Goal: Browse casually: Explore the website without a specific task or goal

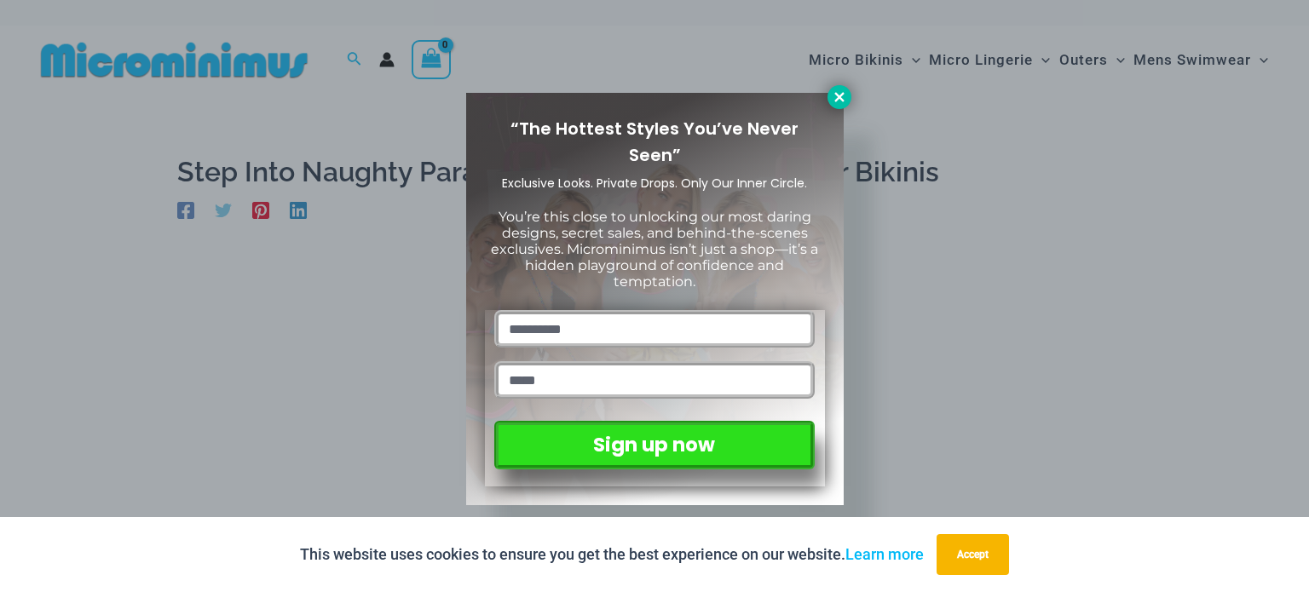
click at [829, 101] on button at bounding box center [839, 97] width 24 height 24
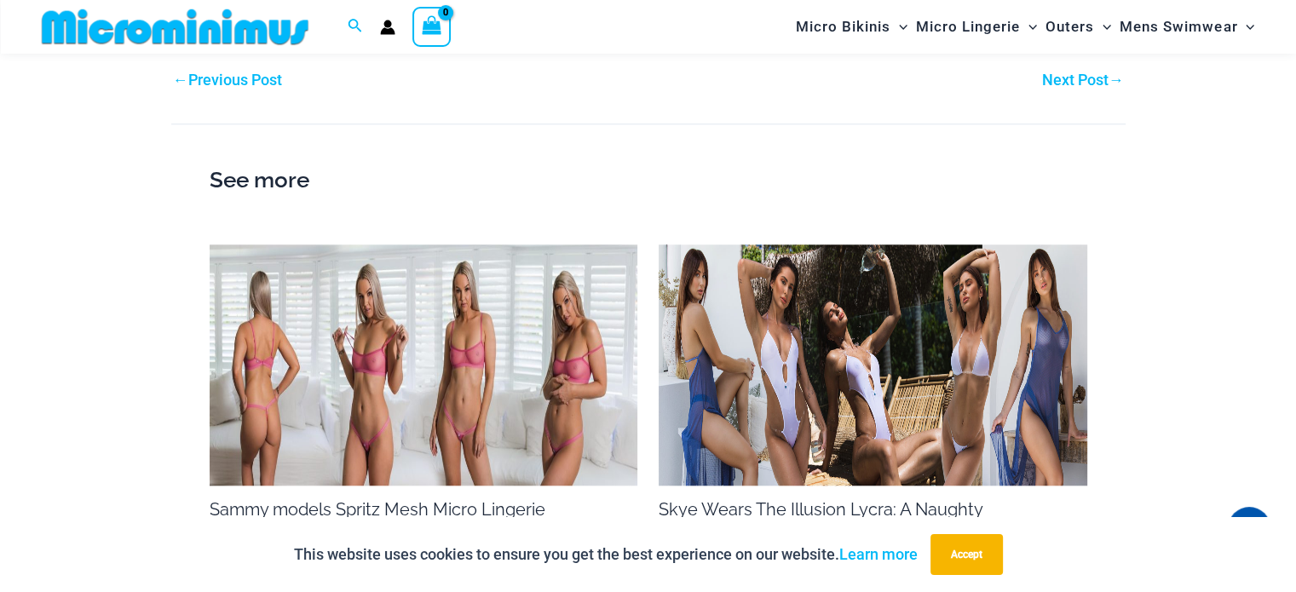
scroll to position [1519, 0]
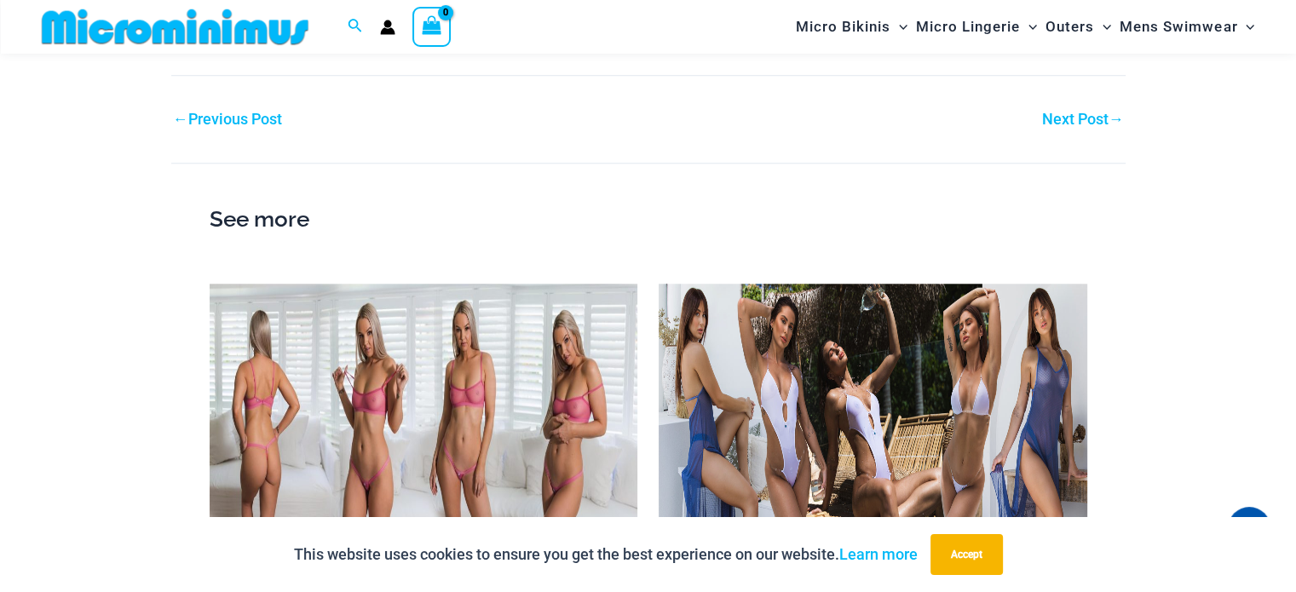
click at [1064, 117] on link "Next Post →" at bounding box center [1083, 119] width 82 height 15
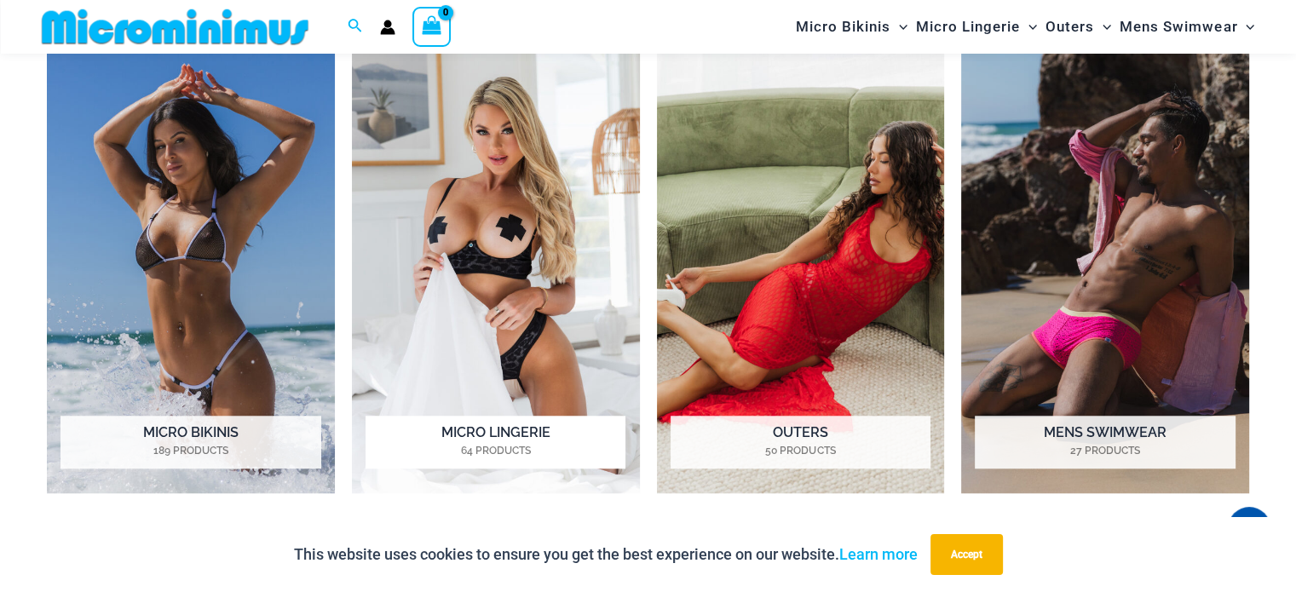
scroll to position [1348, 0]
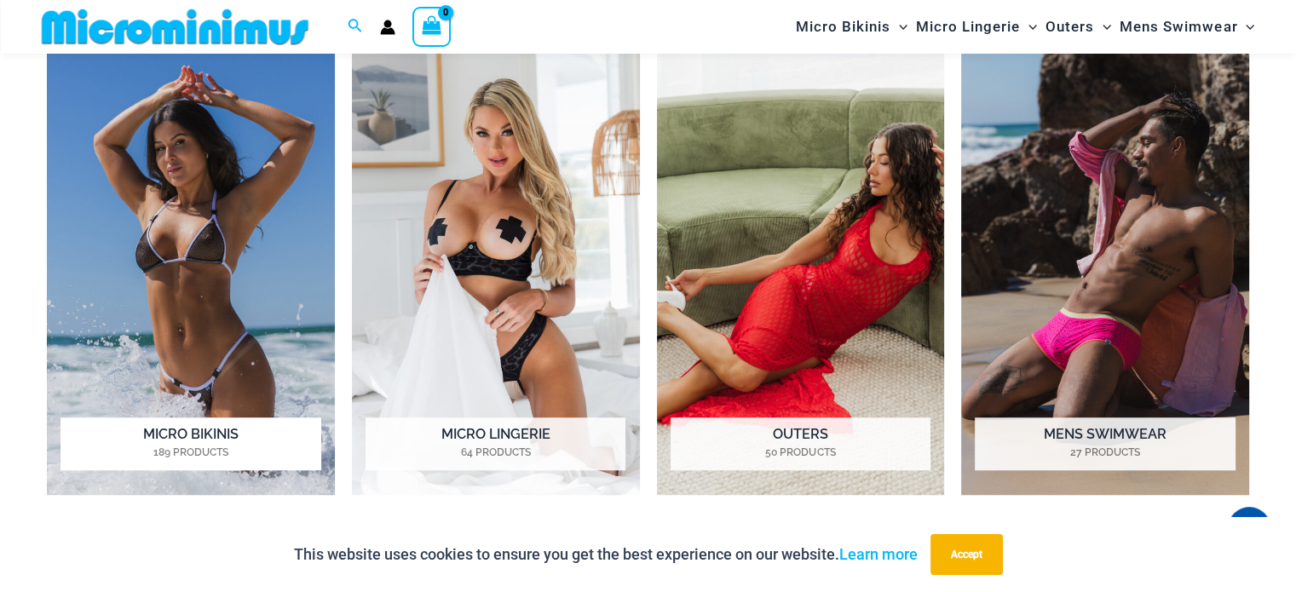
click at [205, 439] on h2 "Micro Bikinis 189 Products" at bounding box center [191, 444] width 260 height 53
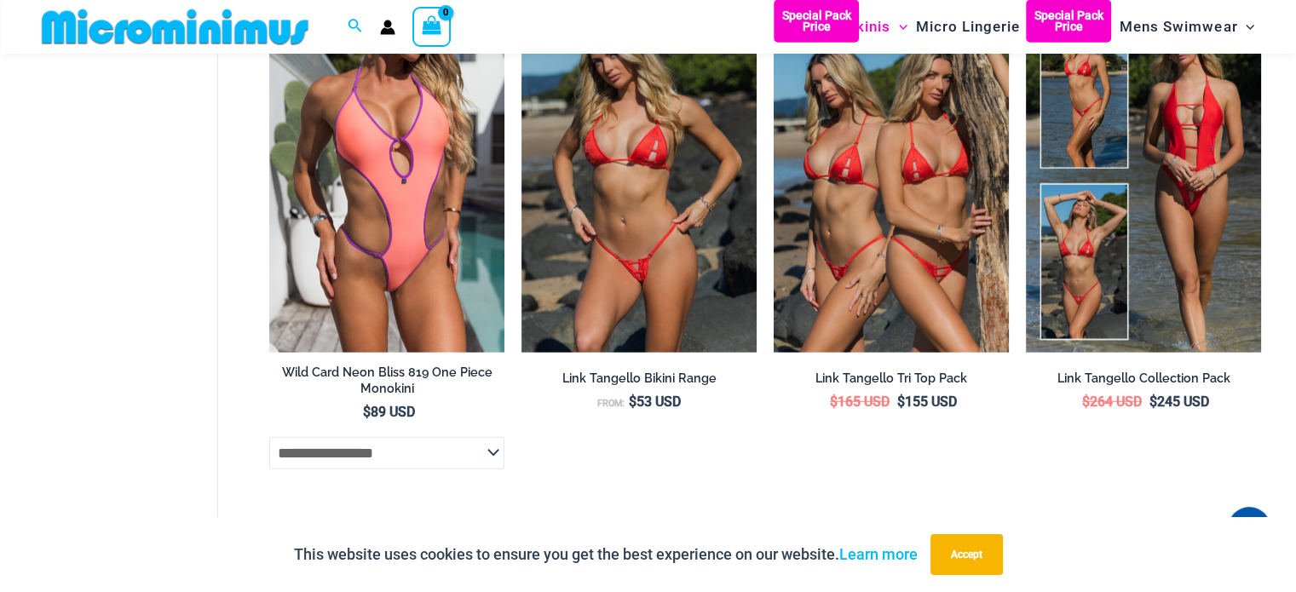
scroll to position [4595, 0]
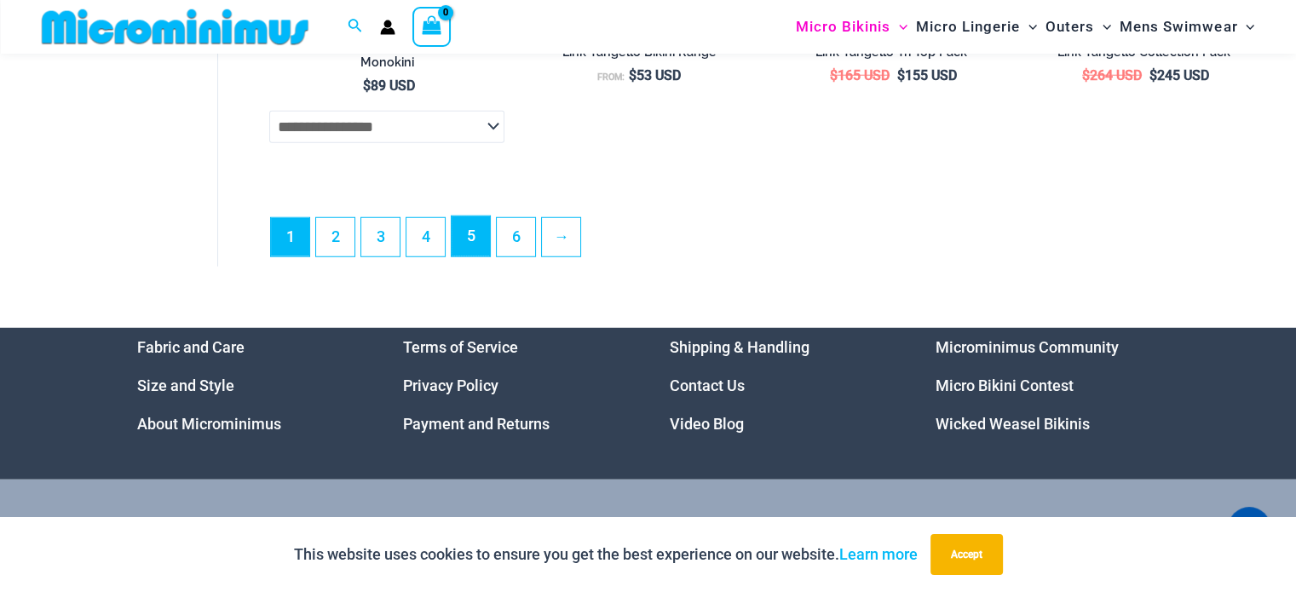
click at [473, 255] on link "5" at bounding box center [471, 236] width 38 height 40
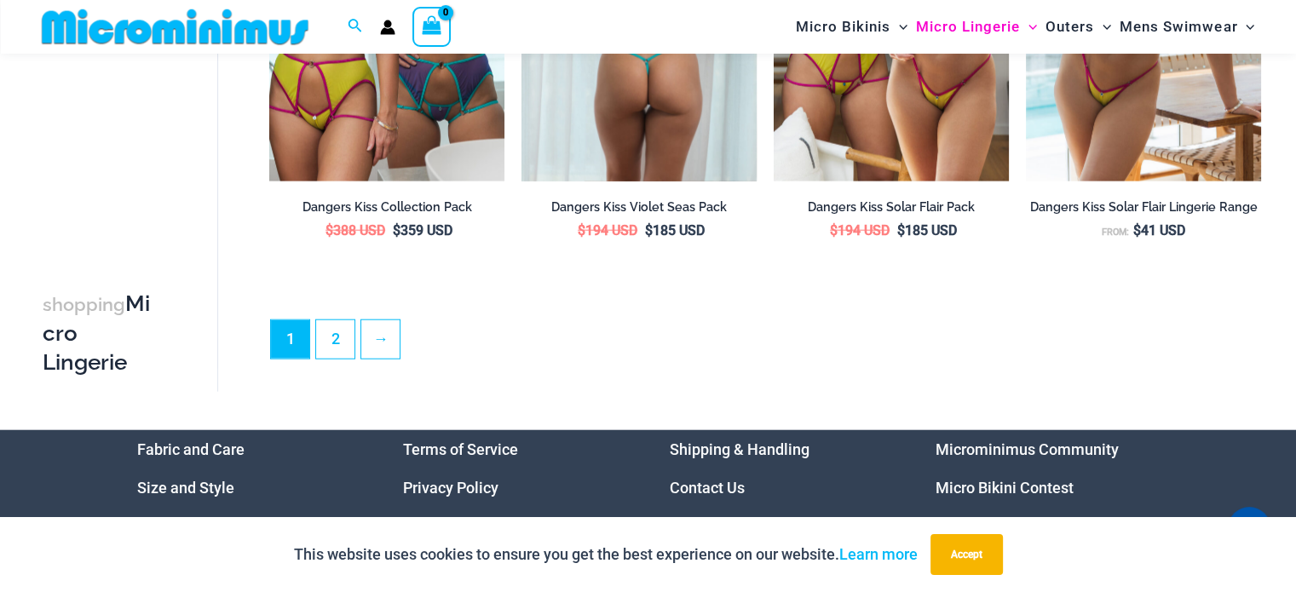
scroll to position [4159, 0]
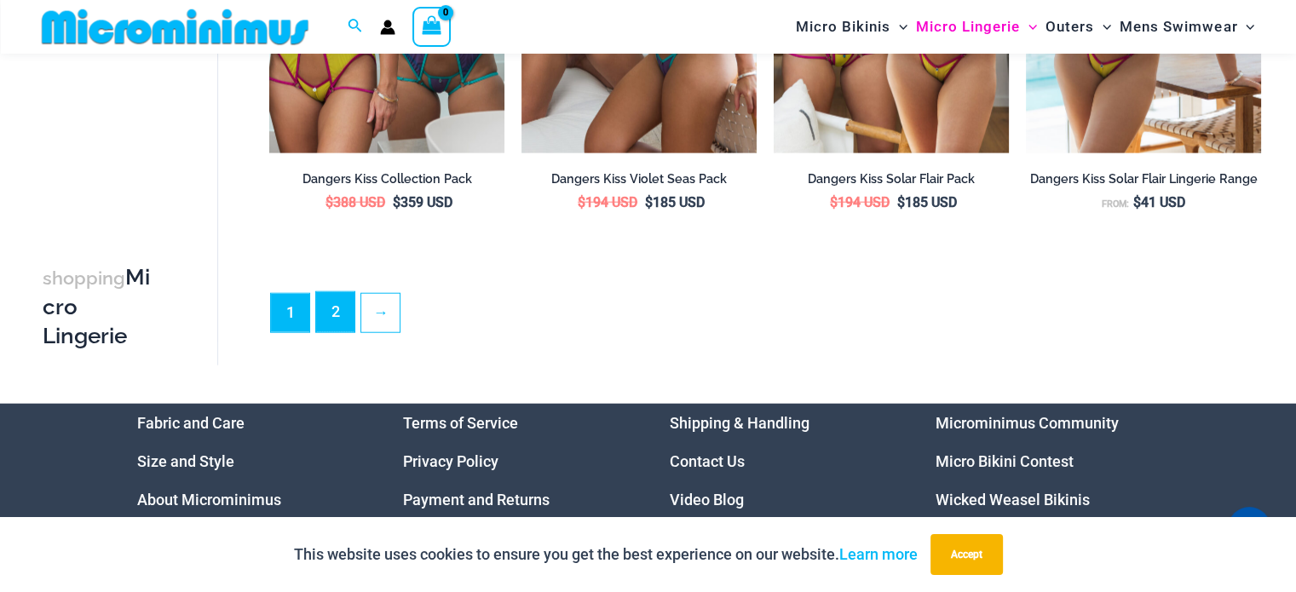
click at [326, 320] on link "2" at bounding box center [335, 312] width 38 height 40
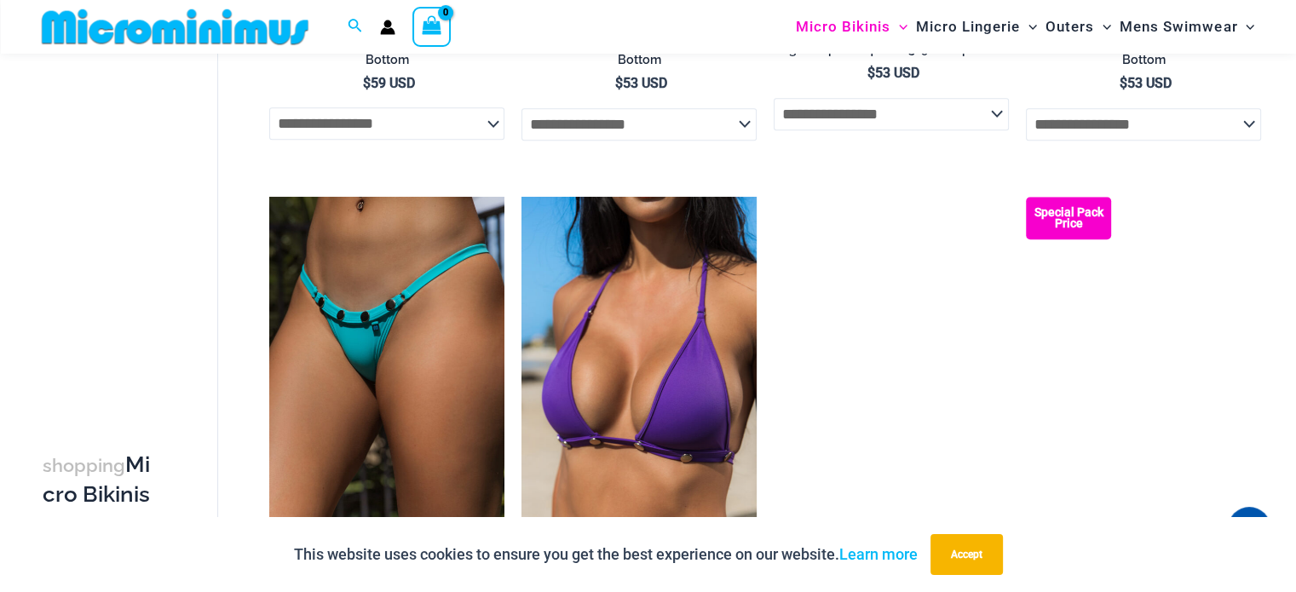
scroll to position [2031, 0]
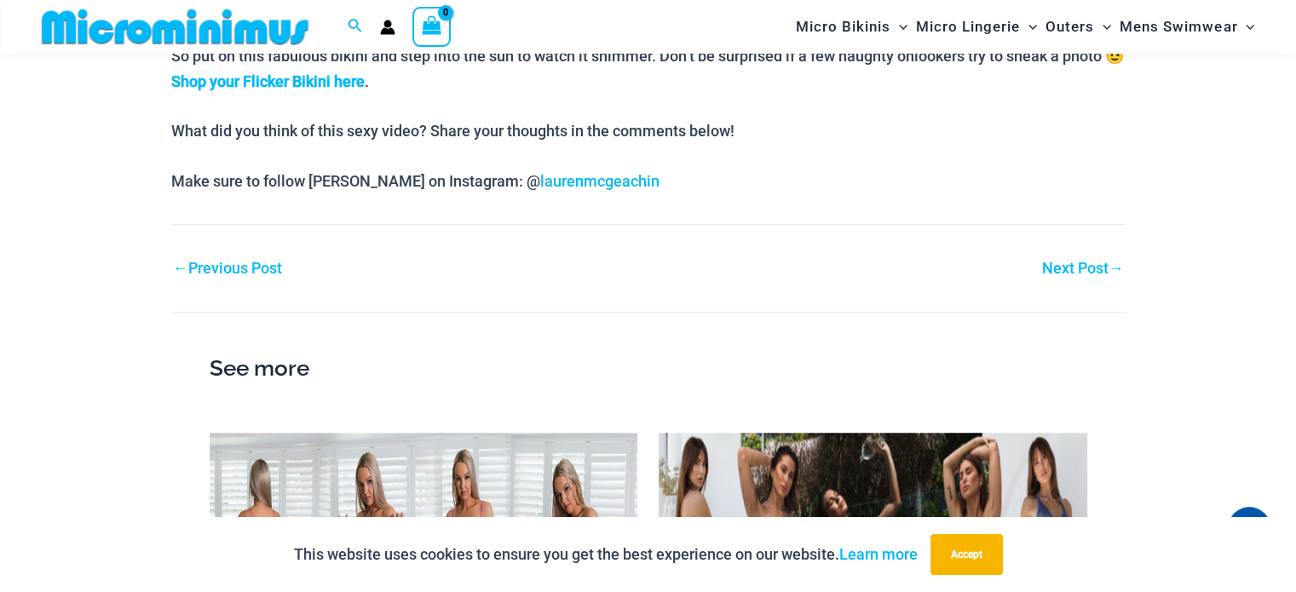
scroll to position [1263, 0]
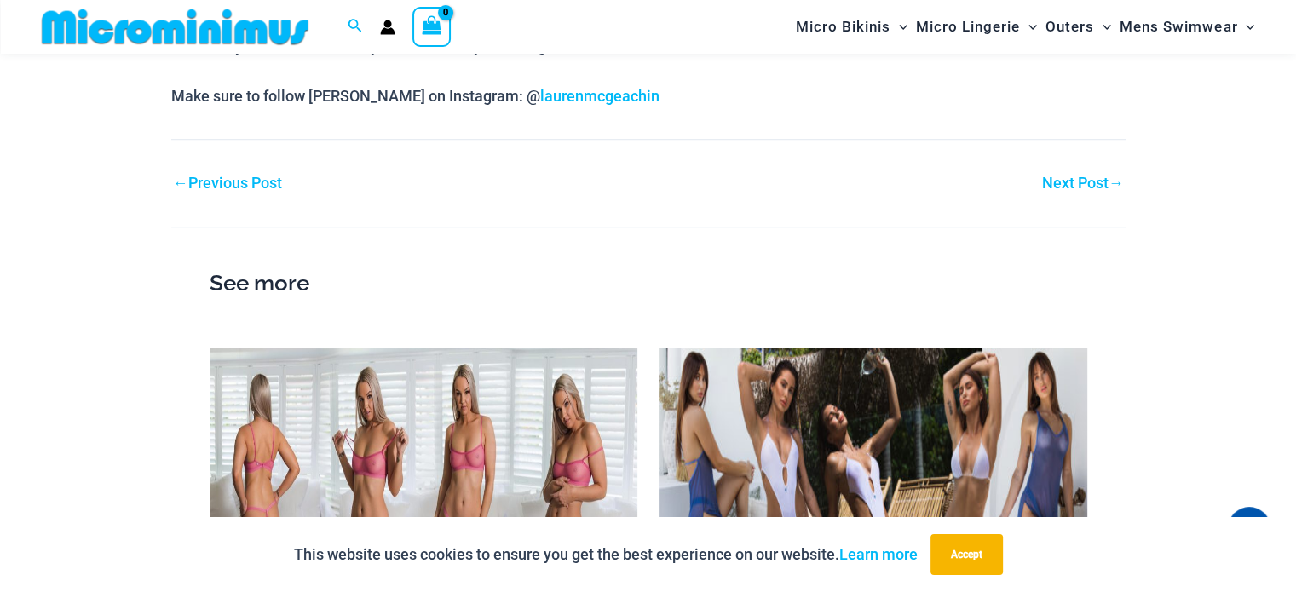
click at [1083, 176] on link "Next Post →" at bounding box center [1083, 183] width 82 height 15
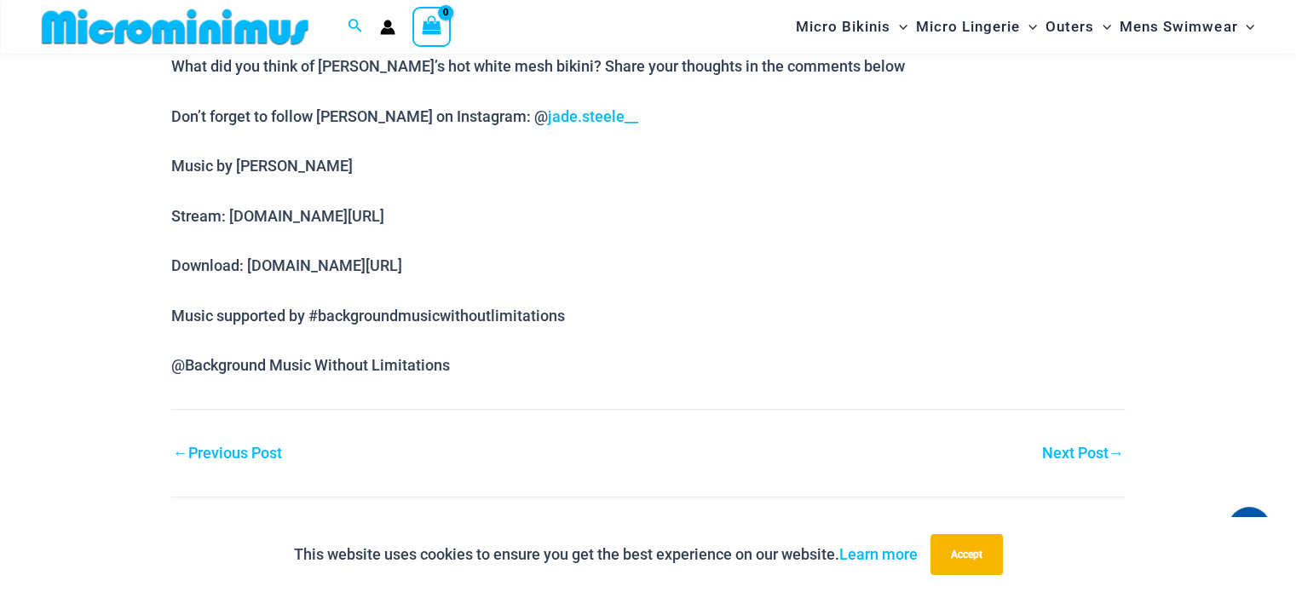
scroll to position [1349, 0]
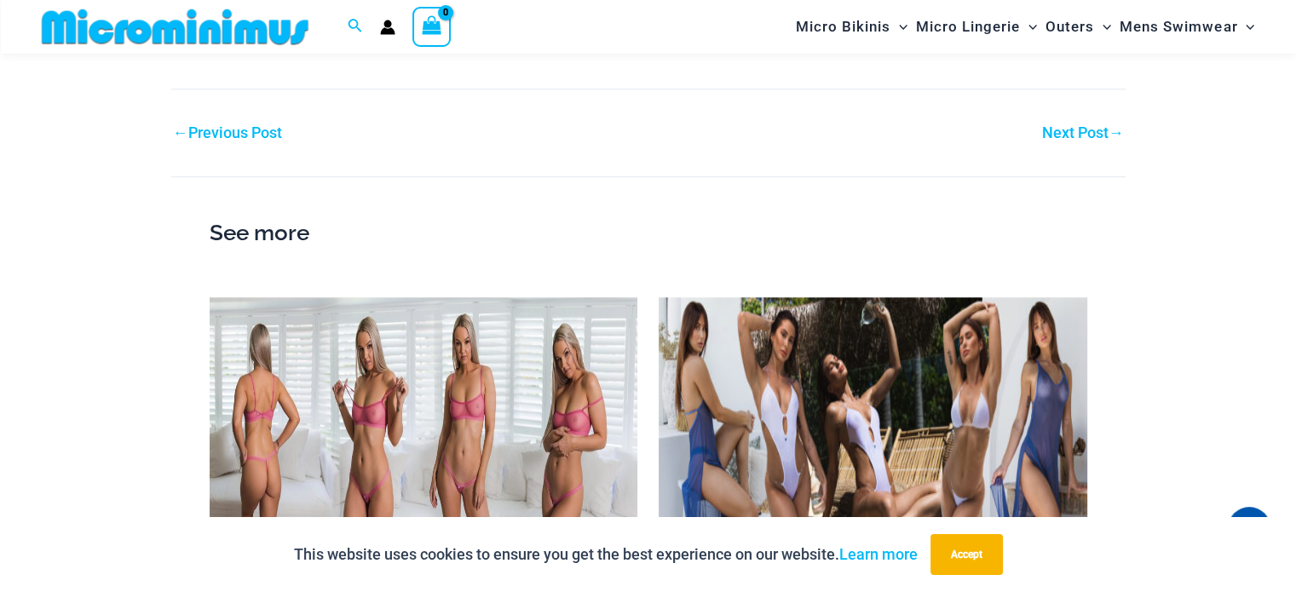
click at [1083, 129] on link "Next Post →" at bounding box center [1083, 132] width 82 height 15
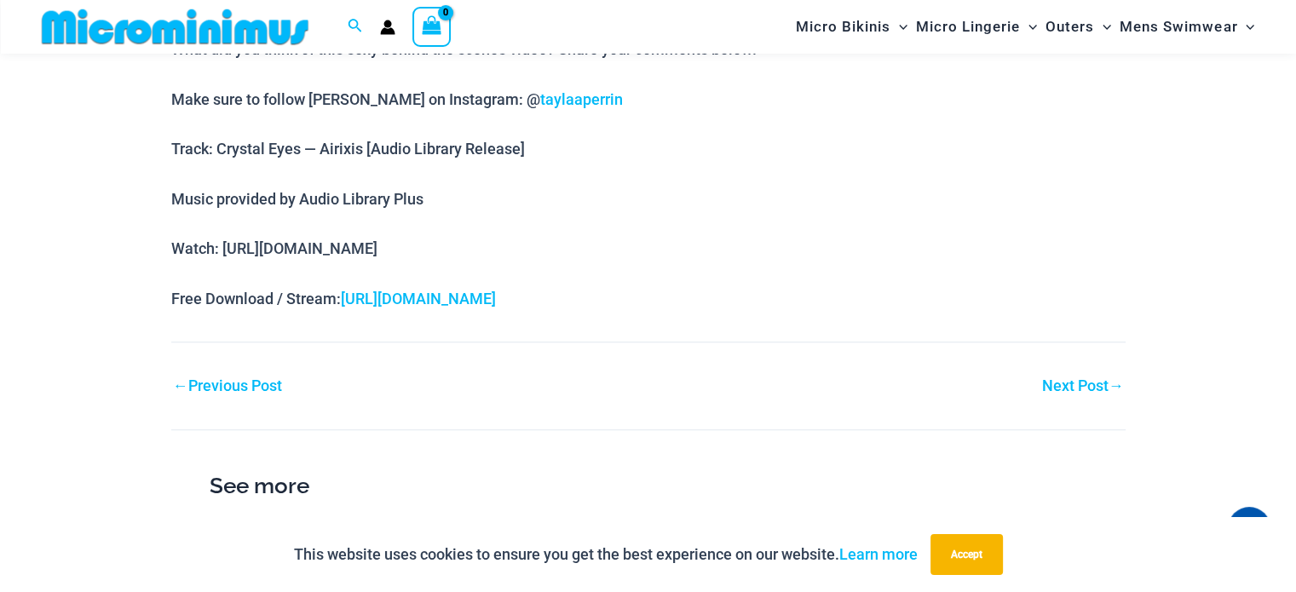
scroll to position [1179, 0]
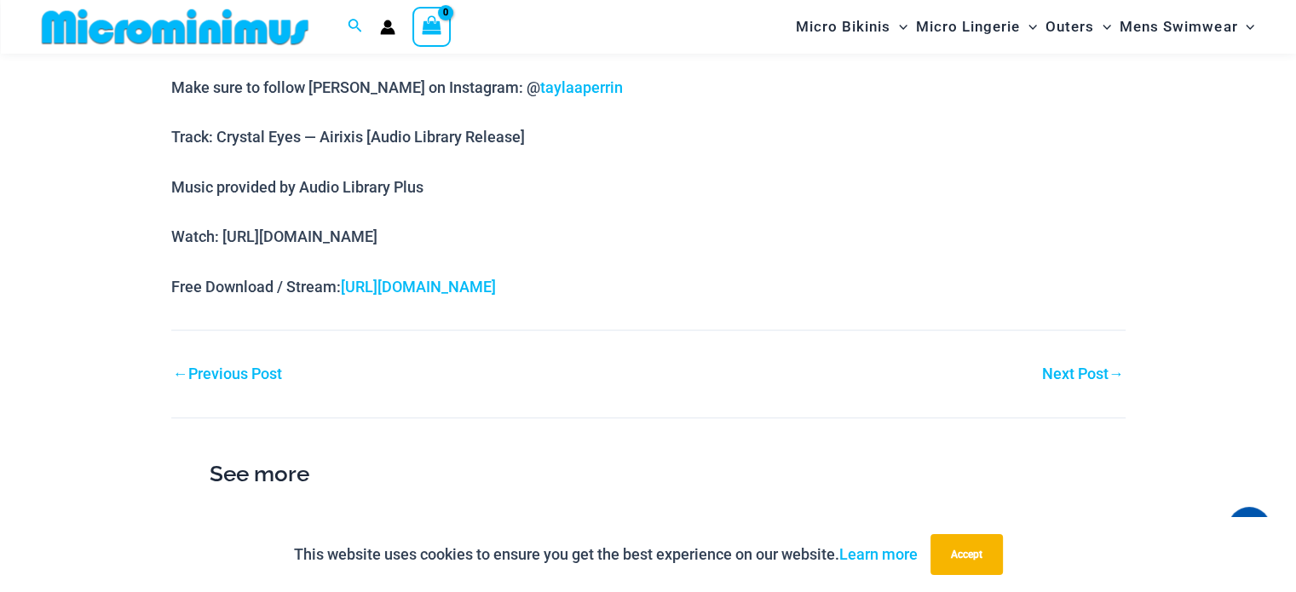
click at [1052, 384] on div "Next Post →" at bounding box center [887, 374] width 477 height 26
click at [1052, 373] on link "Next Post →" at bounding box center [1083, 373] width 82 height 15
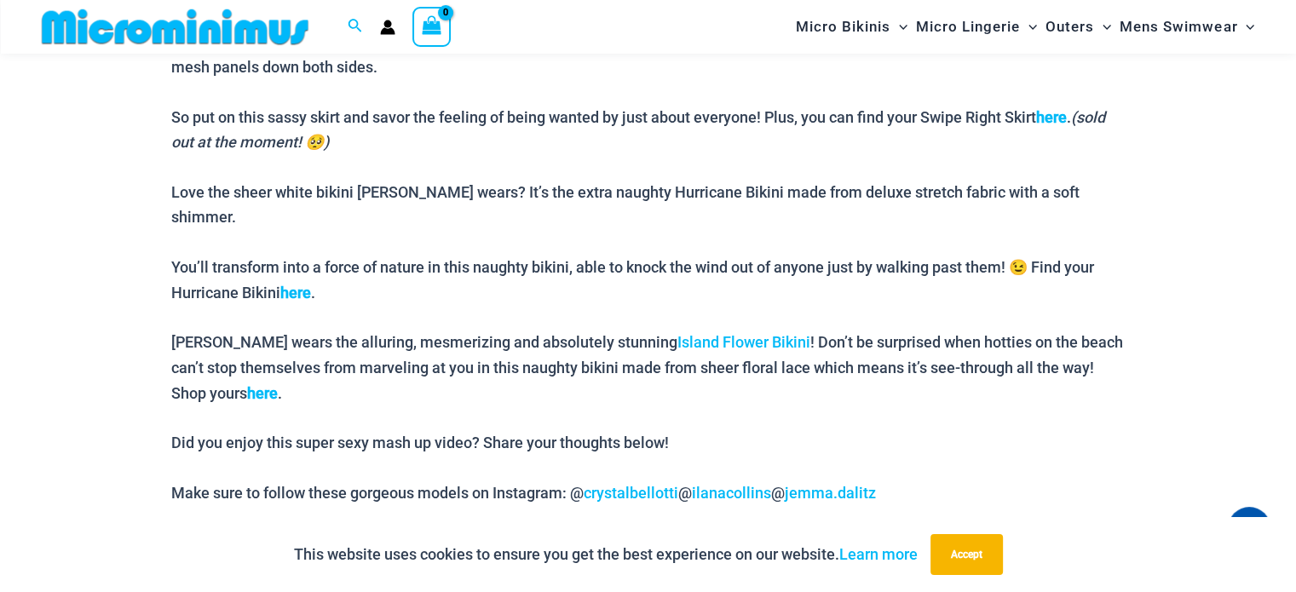
scroll to position [1434, 0]
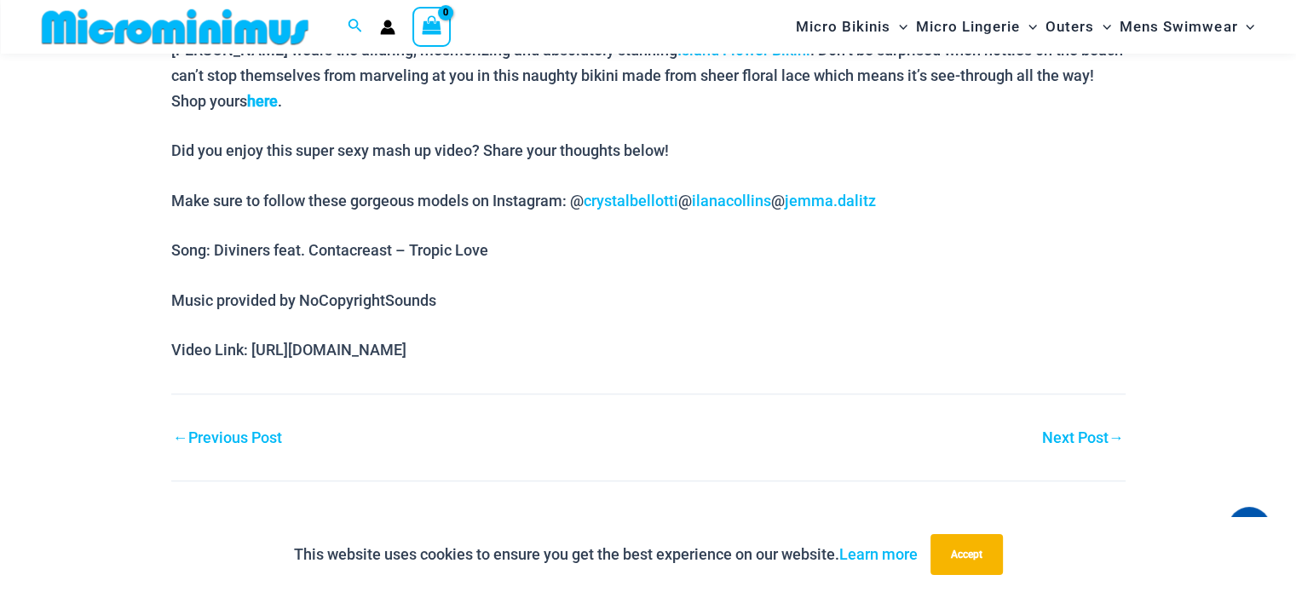
click at [1071, 430] on link "Next Post →" at bounding box center [1083, 437] width 82 height 15
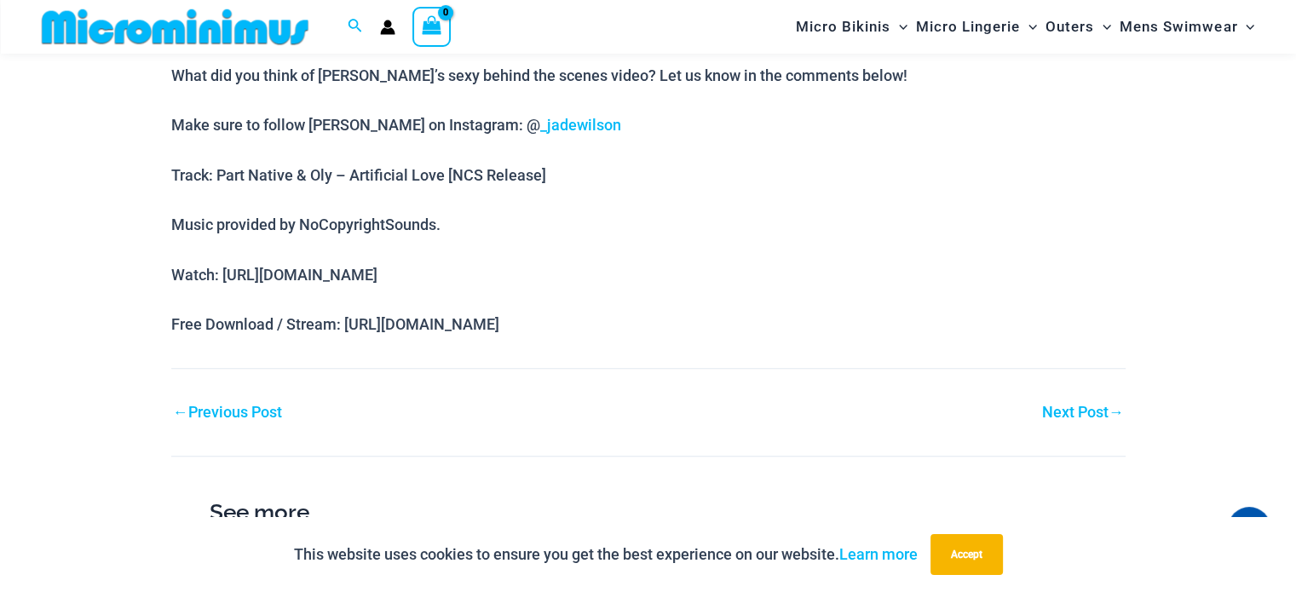
scroll to position [1520, 0]
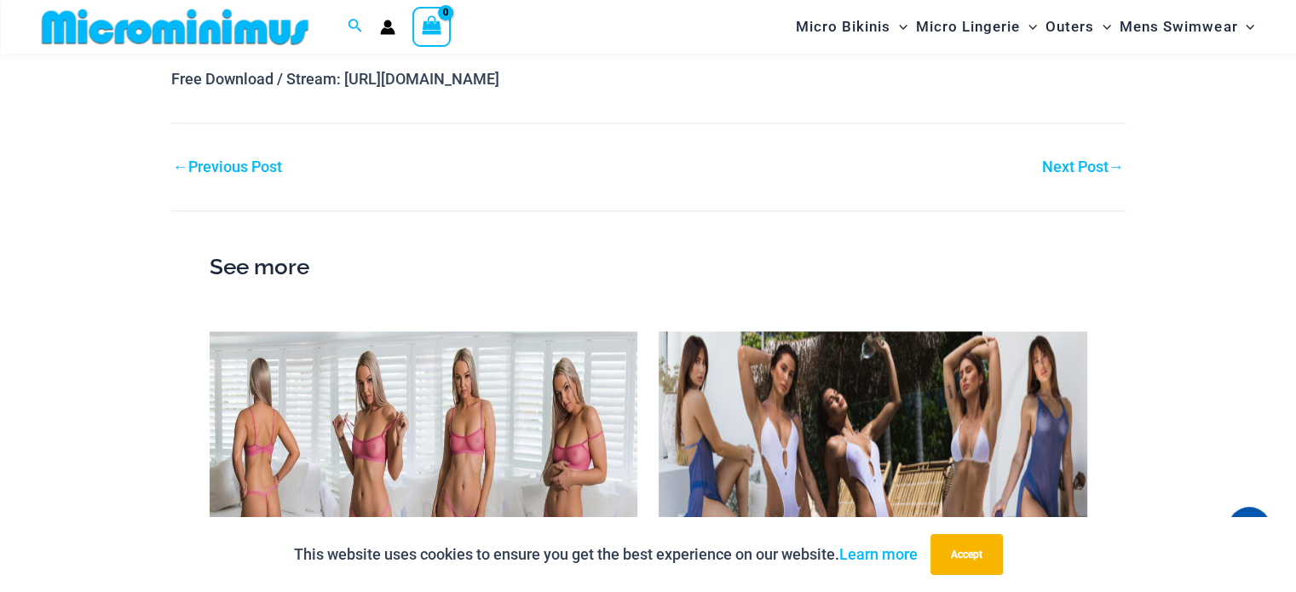
click at [1087, 159] on link "Next Post →" at bounding box center [1083, 166] width 82 height 15
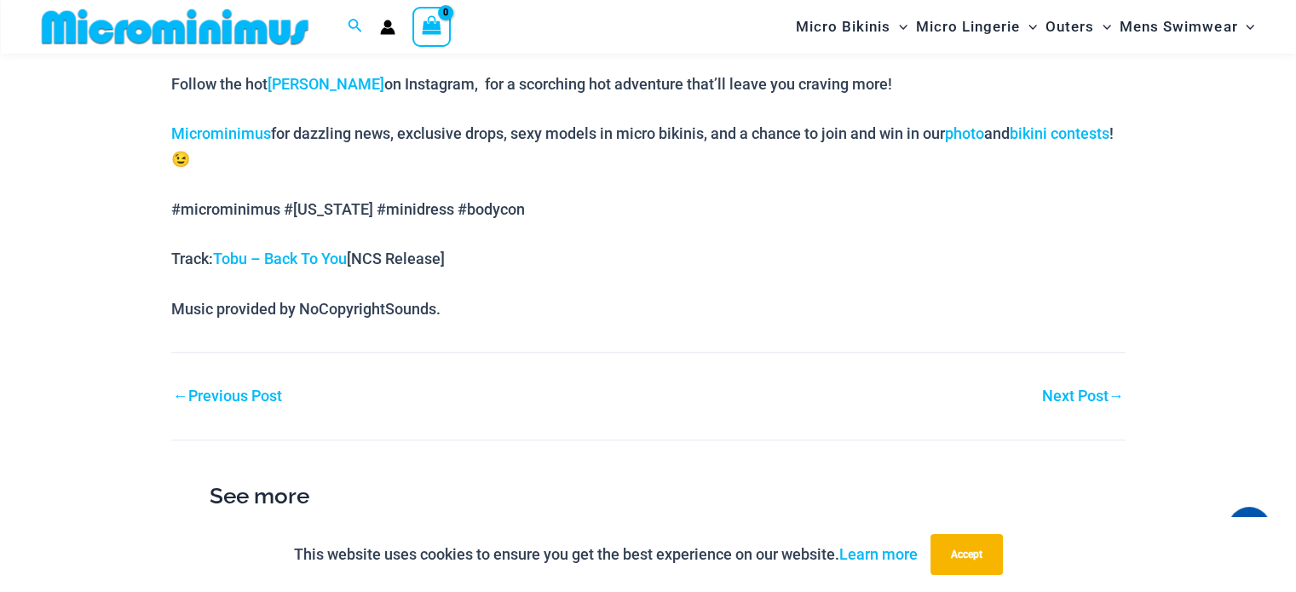
scroll to position [1519, 0]
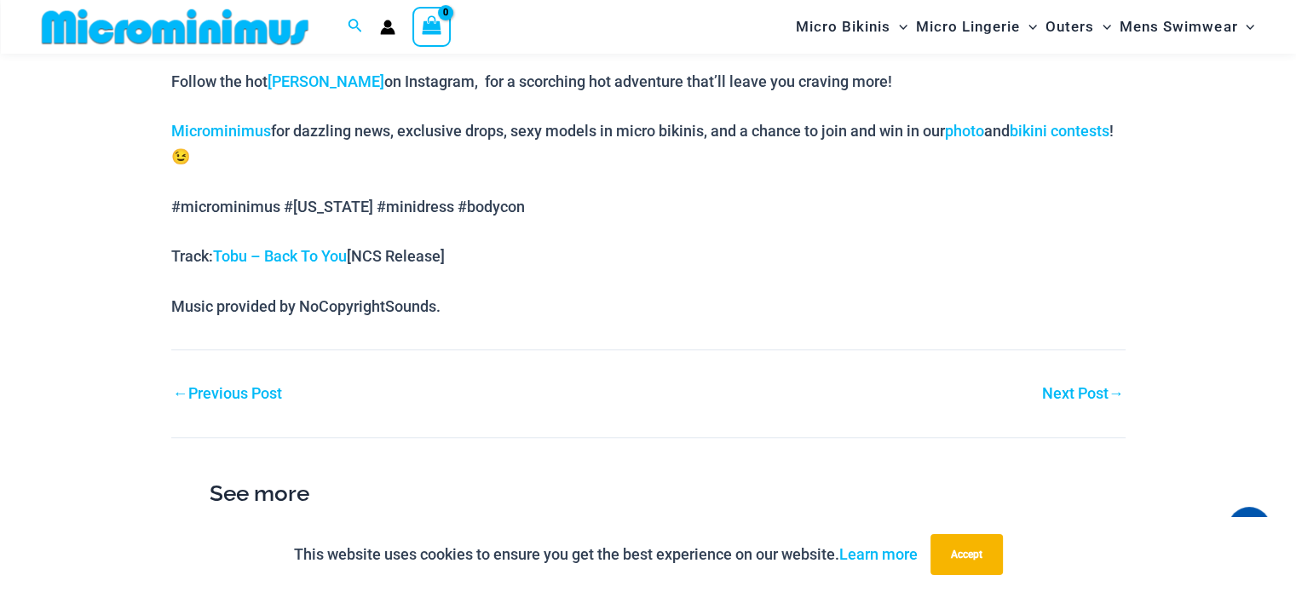
click at [1058, 400] on link "Next Post →" at bounding box center [1083, 393] width 82 height 15
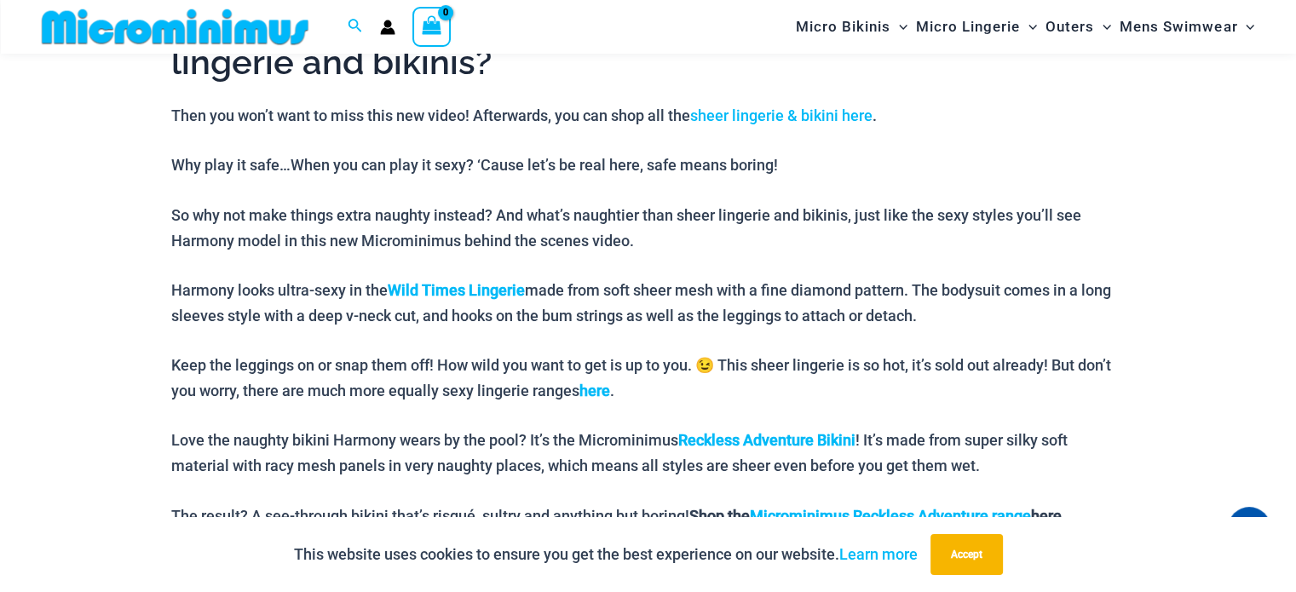
scroll to position [1179, 0]
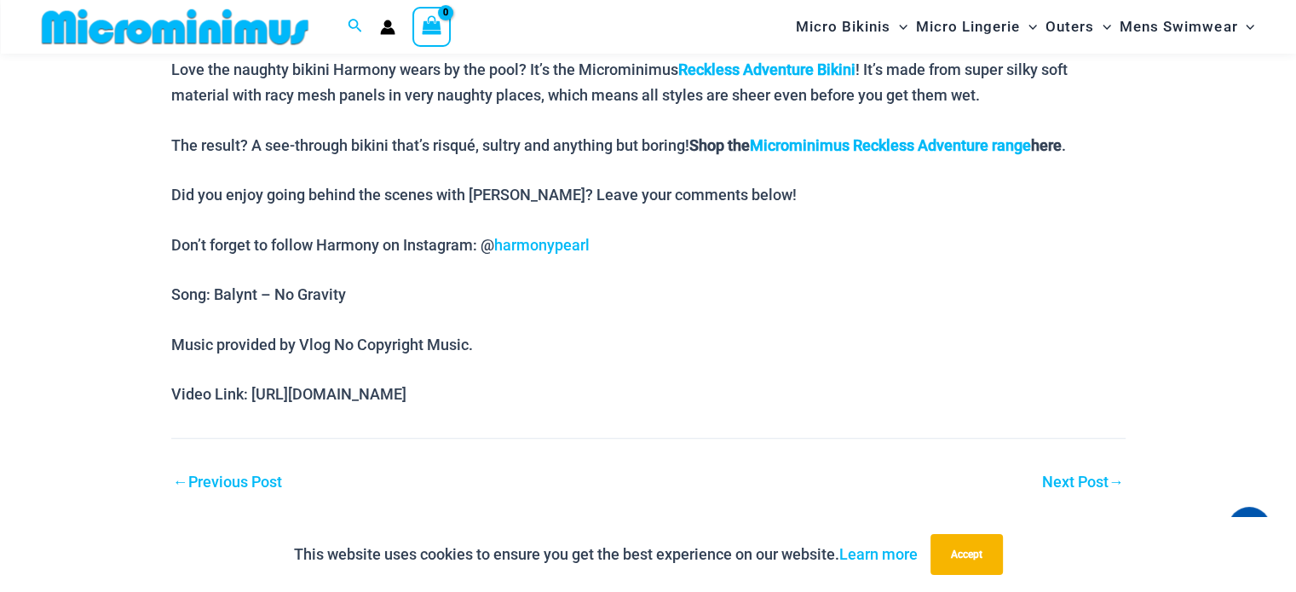
click at [1079, 483] on link "Next Post →" at bounding box center [1083, 482] width 82 height 15
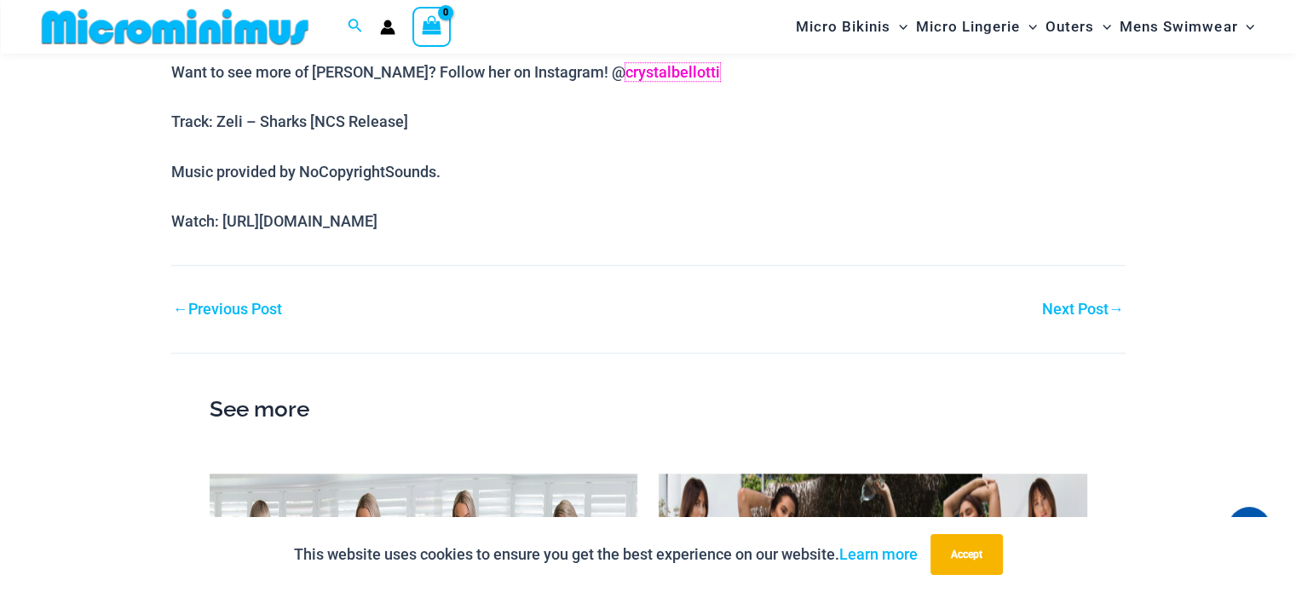
scroll to position [1519, 0]
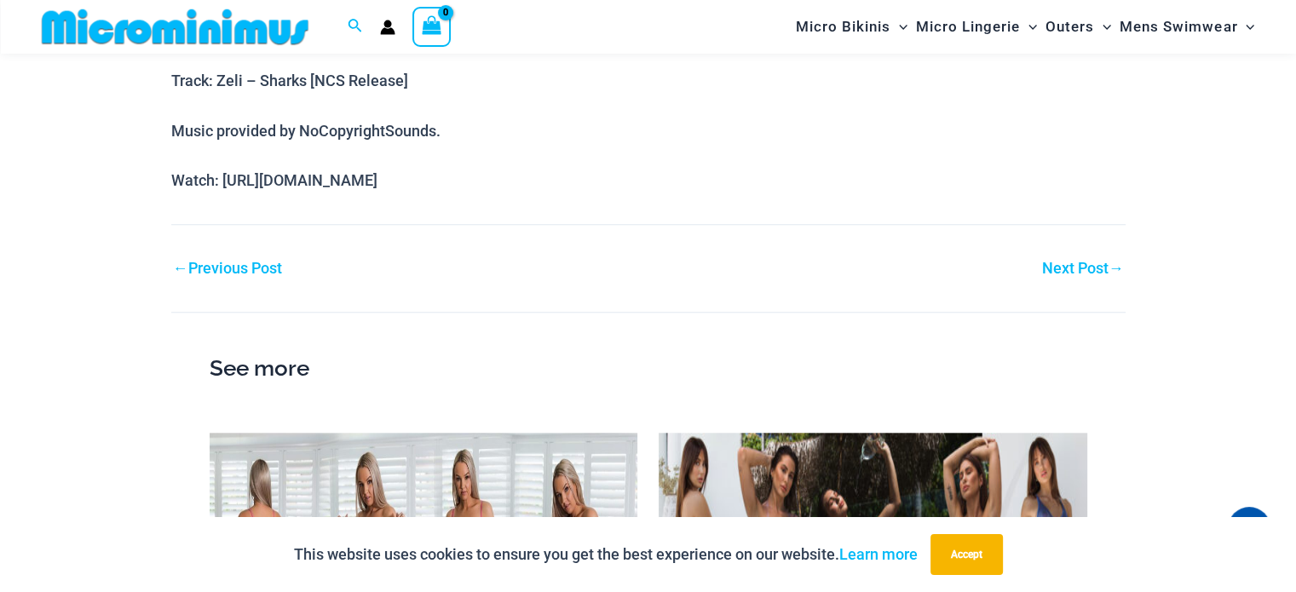
click at [1061, 261] on link "Next Post →" at bounding box center [1083, 268] width 82 height 15
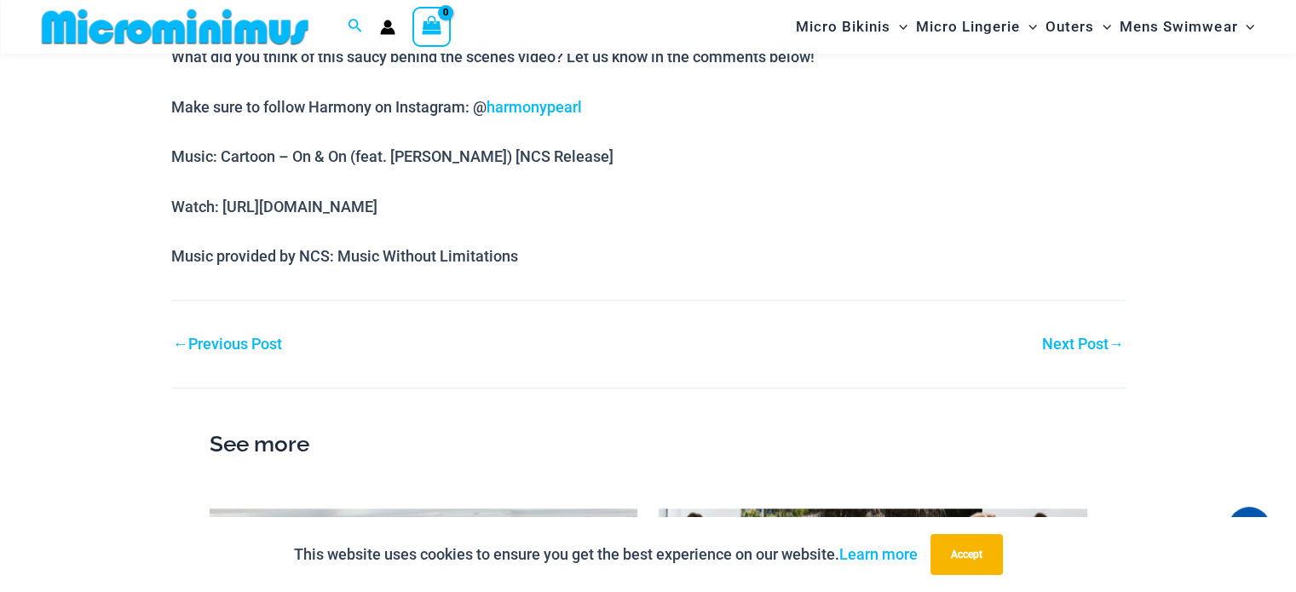
scroll to position [1605, 0]
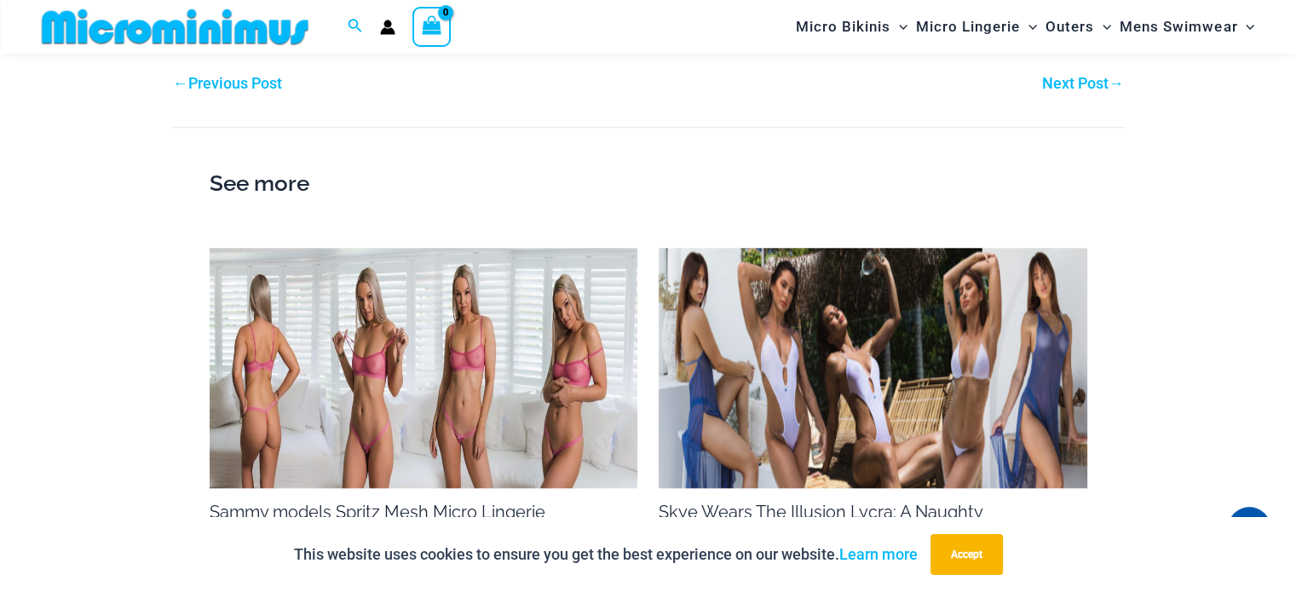
click at [1042, 89] on link "Next Post →" at bounding box center [1083, 83] width 82 height 15
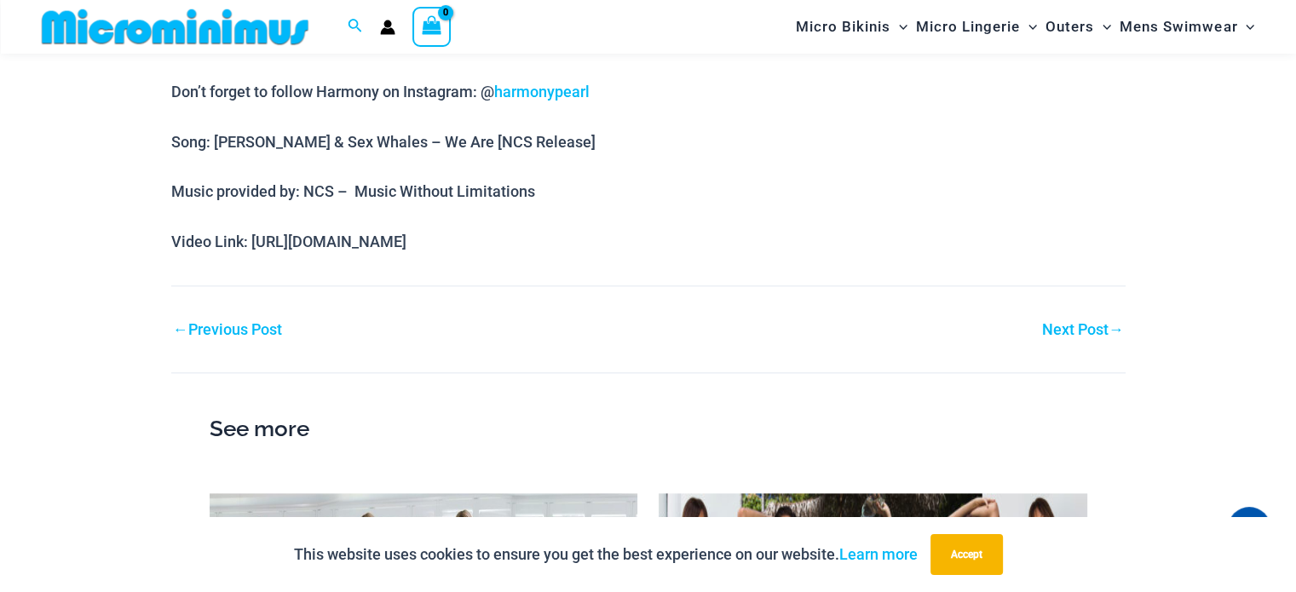
scroll to position [1946, 0]
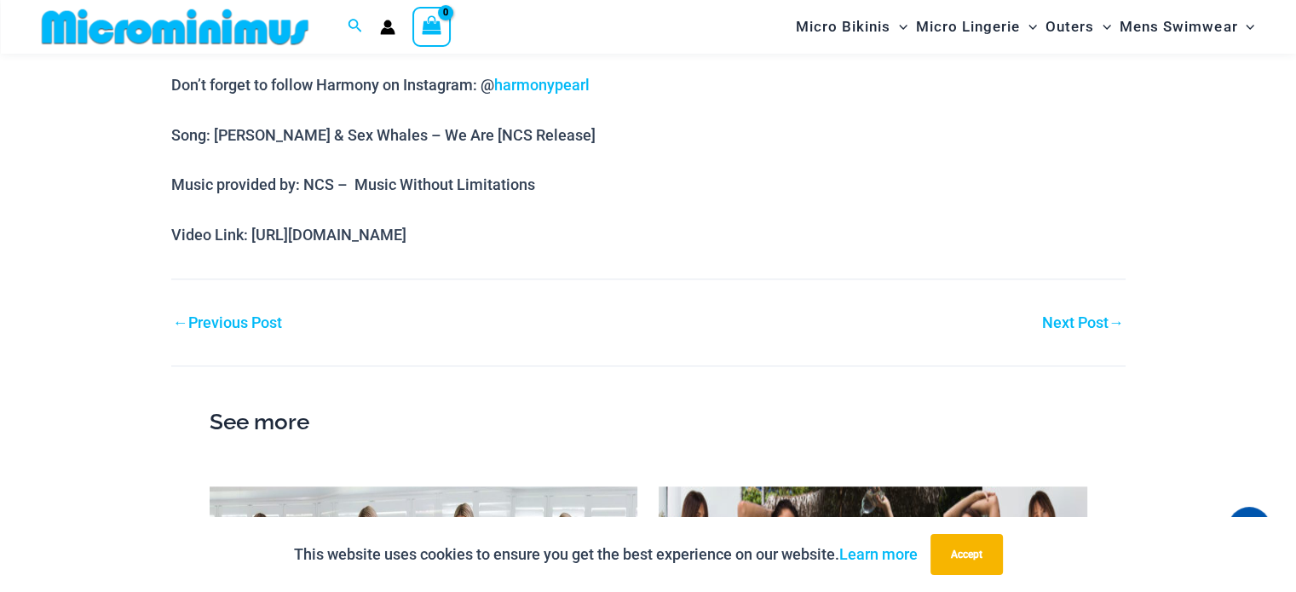
click at [1062, 323] on link "Next Post →" at bounding box center [1083, 322] width 82 height 15
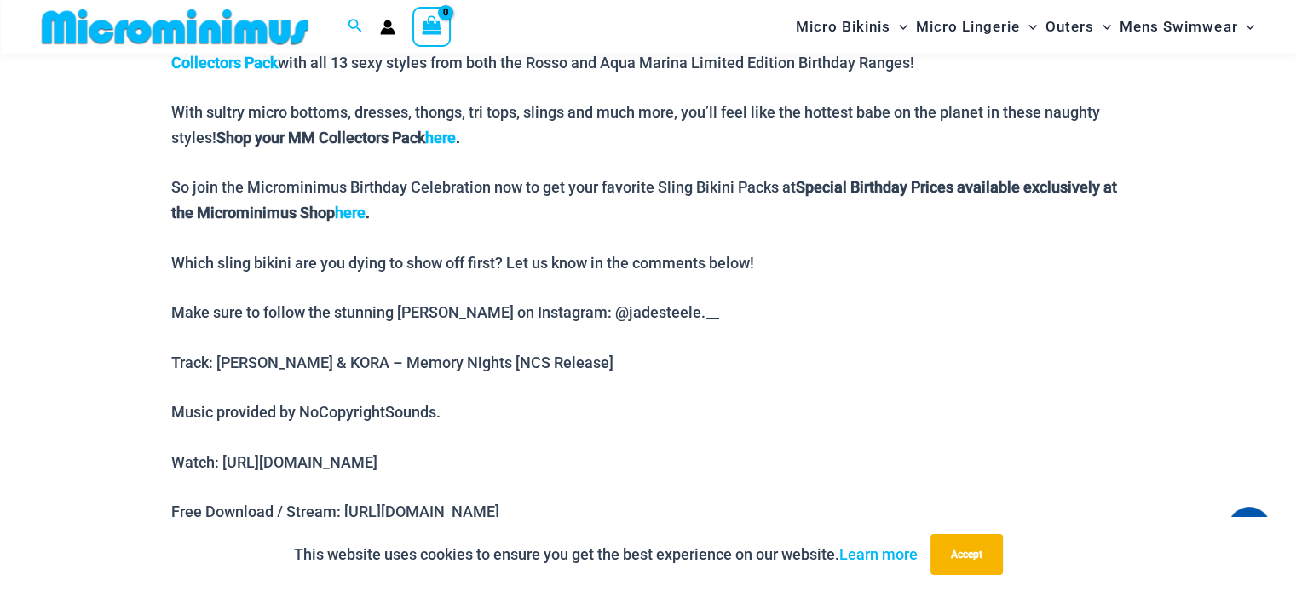
scroll to position [1775, 0]
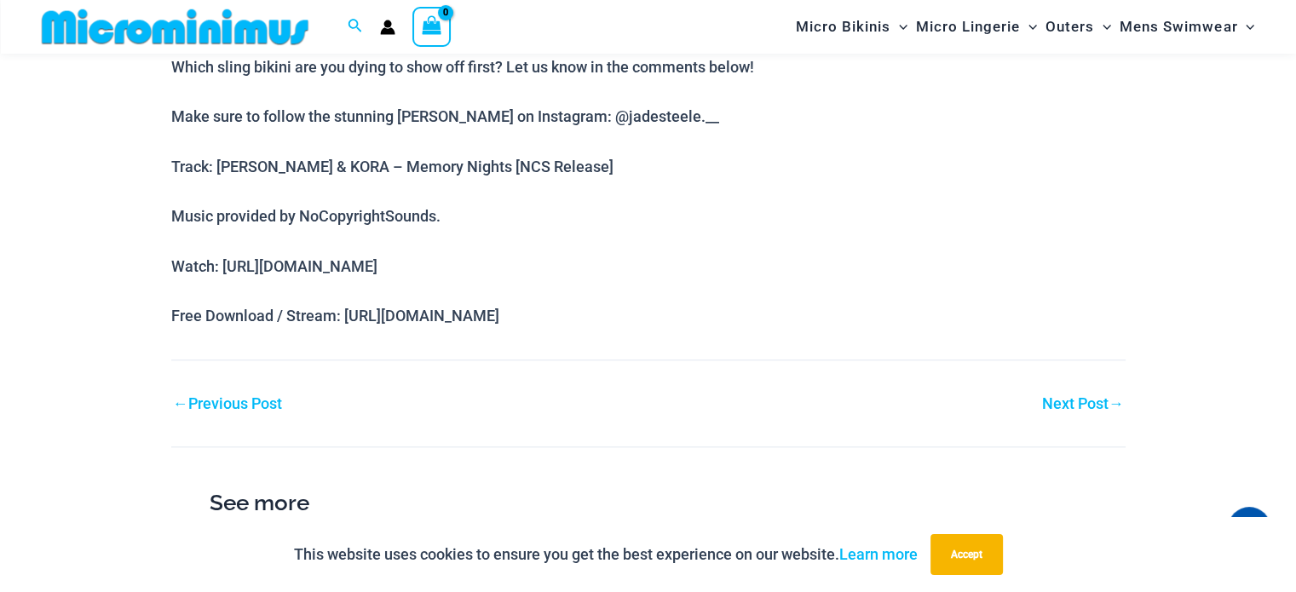
click at [1075, 407] on link "Next Post →" at bounding box center [1083, 403] width 82 height 15
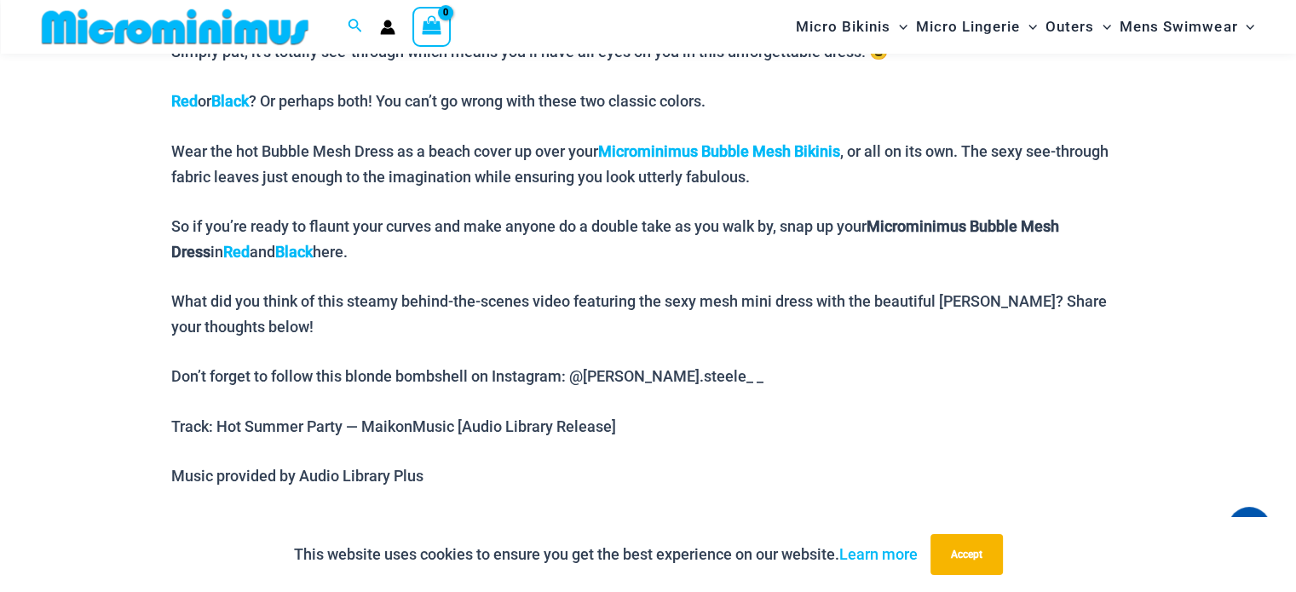
scroll to position [1434, 0]
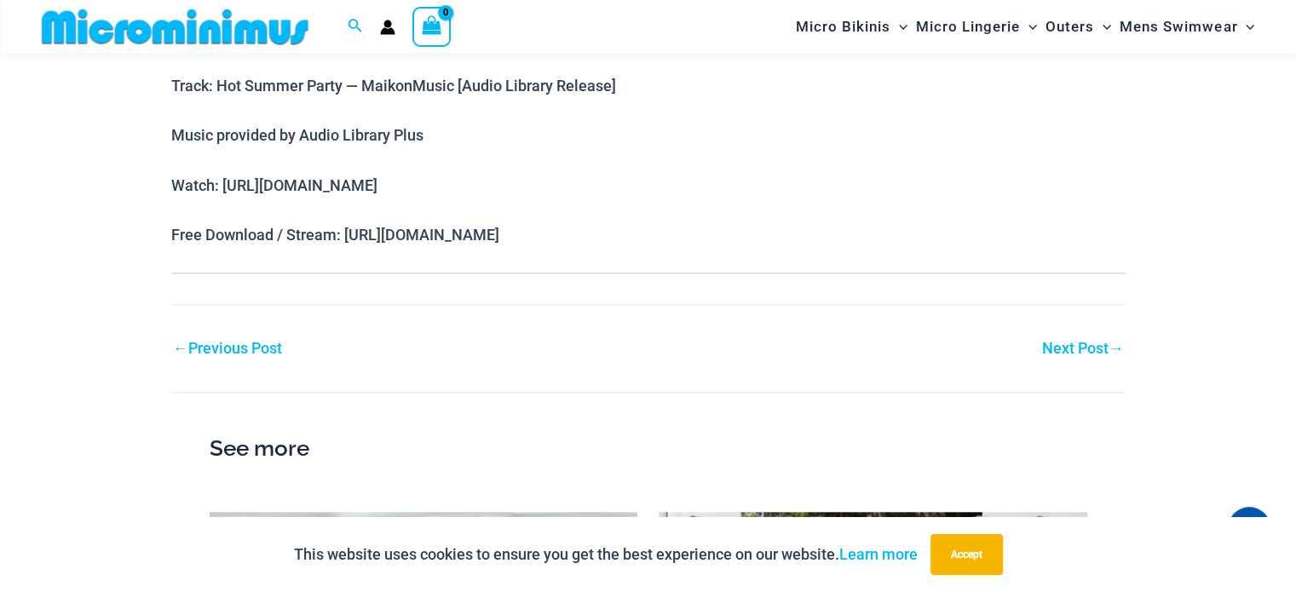
click at [1083, 341] on link "Next Post →" at bounding box center [1083, 348] width 82 height 15
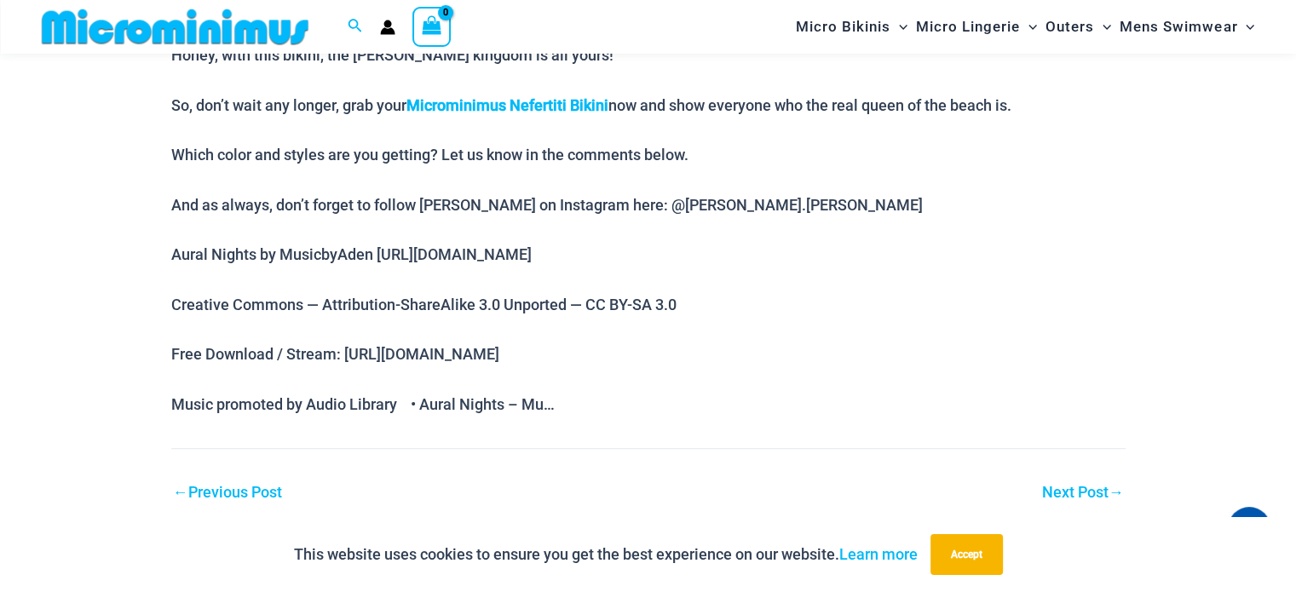
scroll to position [1179, 0]
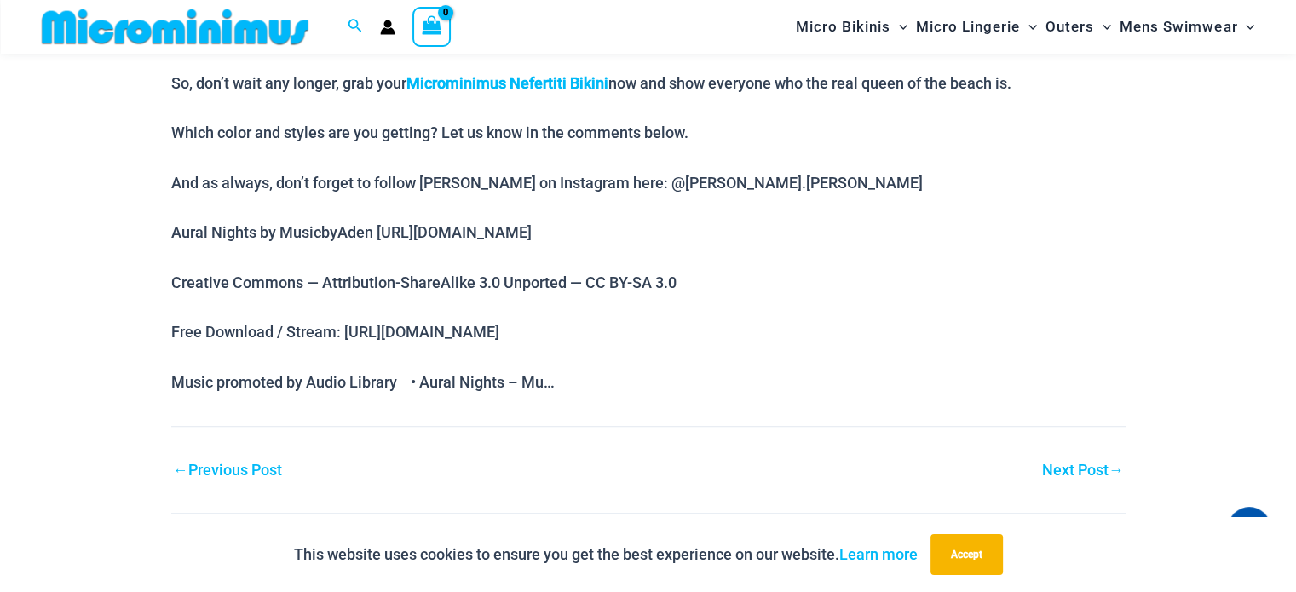
click at [1060, 463] on link "Next Post →" at bounding box center [1083, 470] width 82 height 15
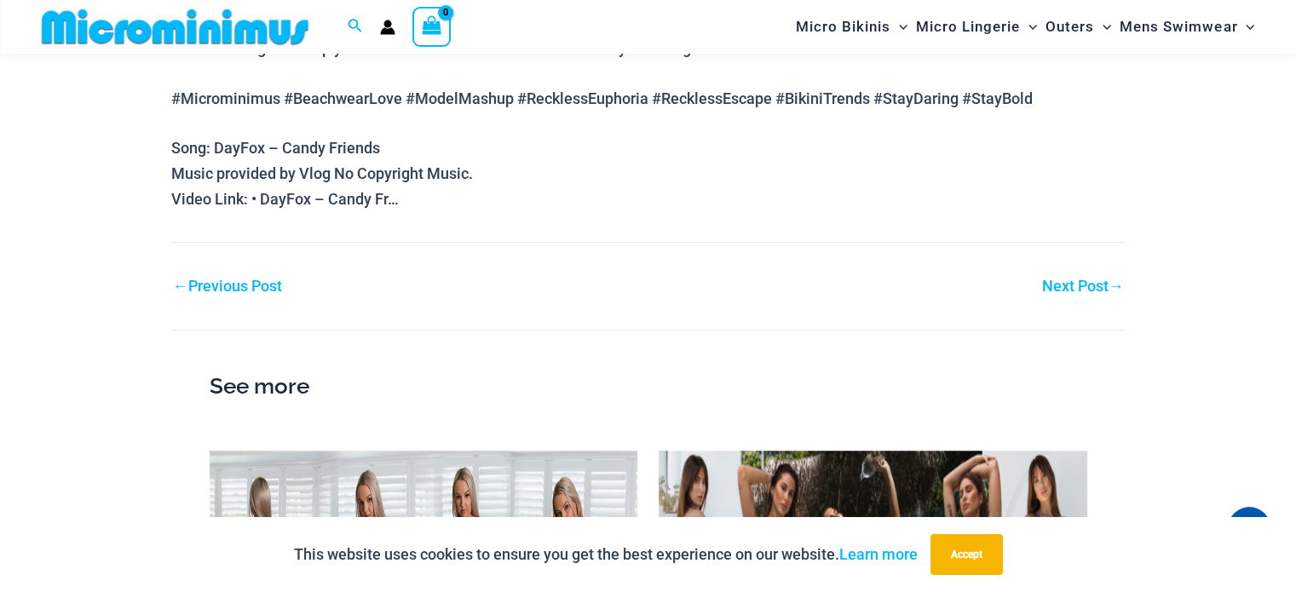
scroll to position [1349, 0]
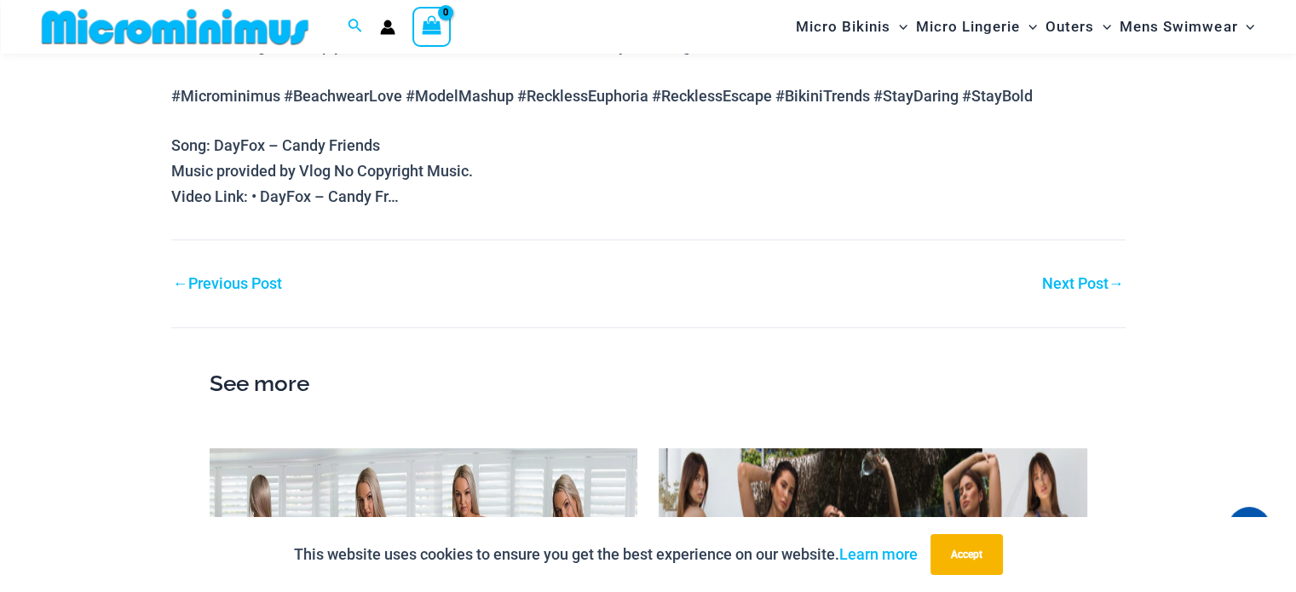
click at [1077, 282] on link "Next Post →" at bounding box center [1083, 283] width 82 height 15
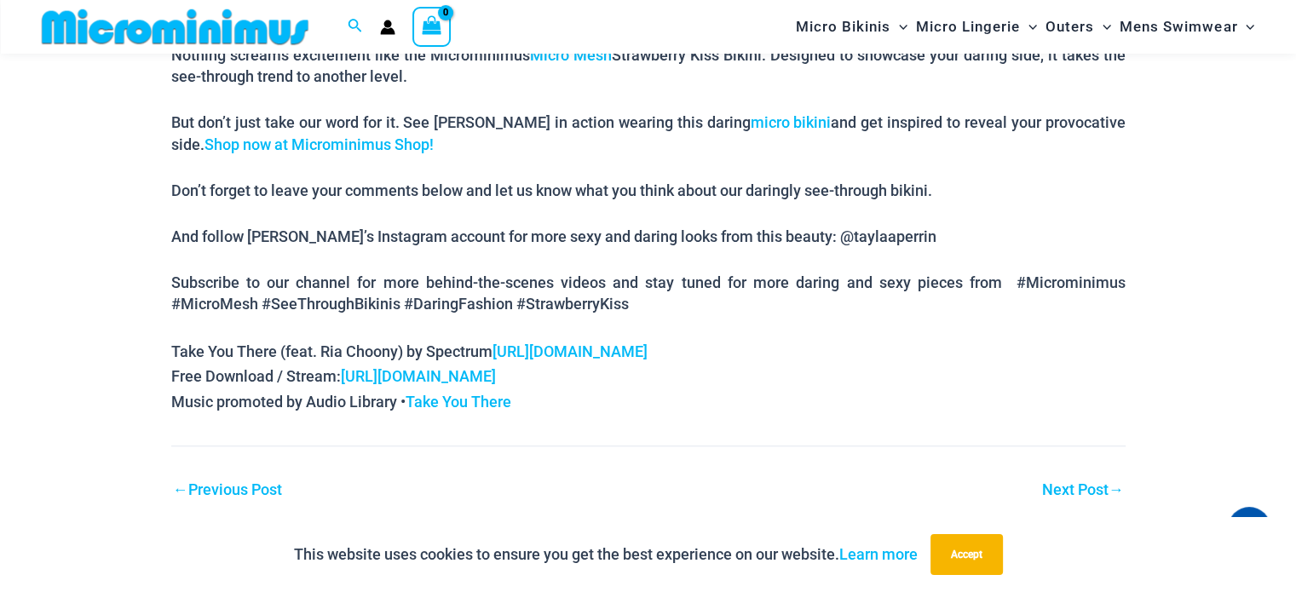
scroll to position [1178, 0]
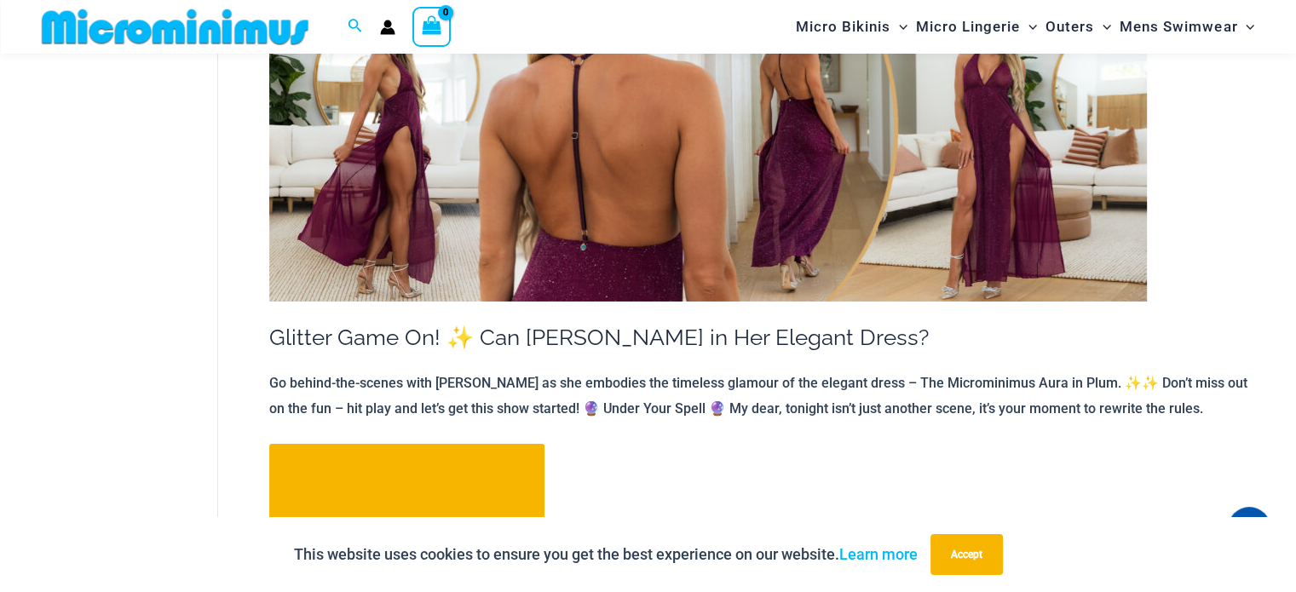
scroll to position [19159, 0]
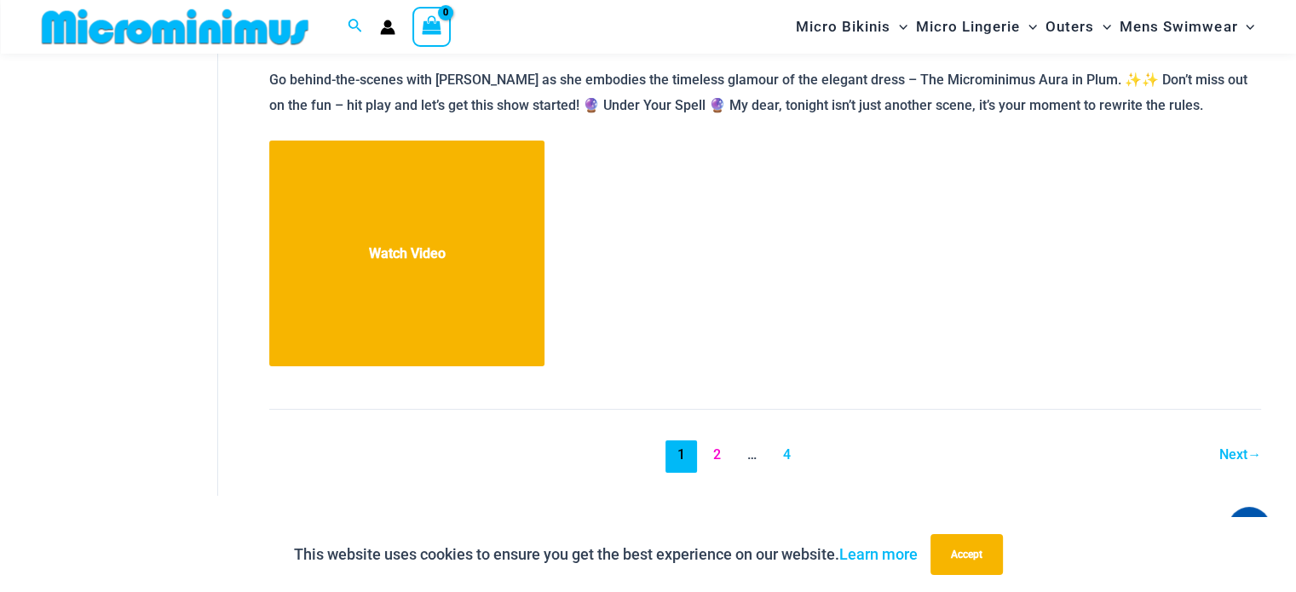
click at [719, 441] on link "2" at bounding box center [716, 457] width 32 height 32
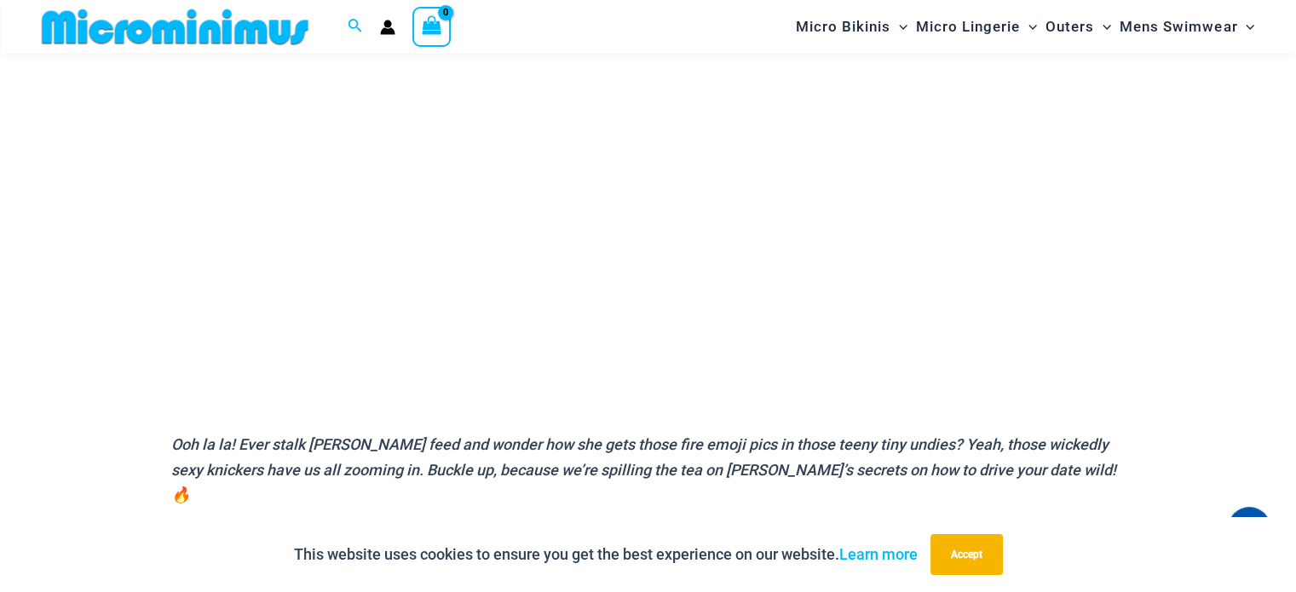
scroll to position [326, 0]
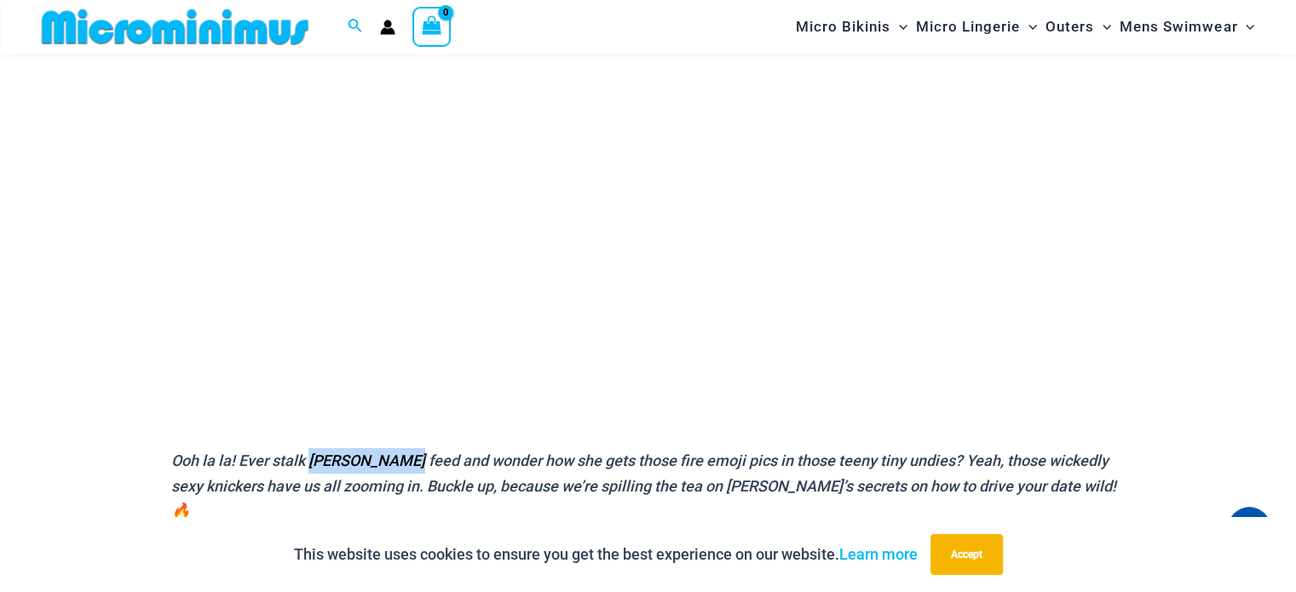
drag, startPoint x: 308, startPoint y: 459, endPoint x: 407, endPoint y: 459, distance: 98.9
click at [407, 459] on em "Ooh la la! Ever stalk [PERSON_NAME] feed and wonder how she gets those fire emo…" at bounding box center [643, 486] width 945 height 68
copy em "[PERSON_NAME]"
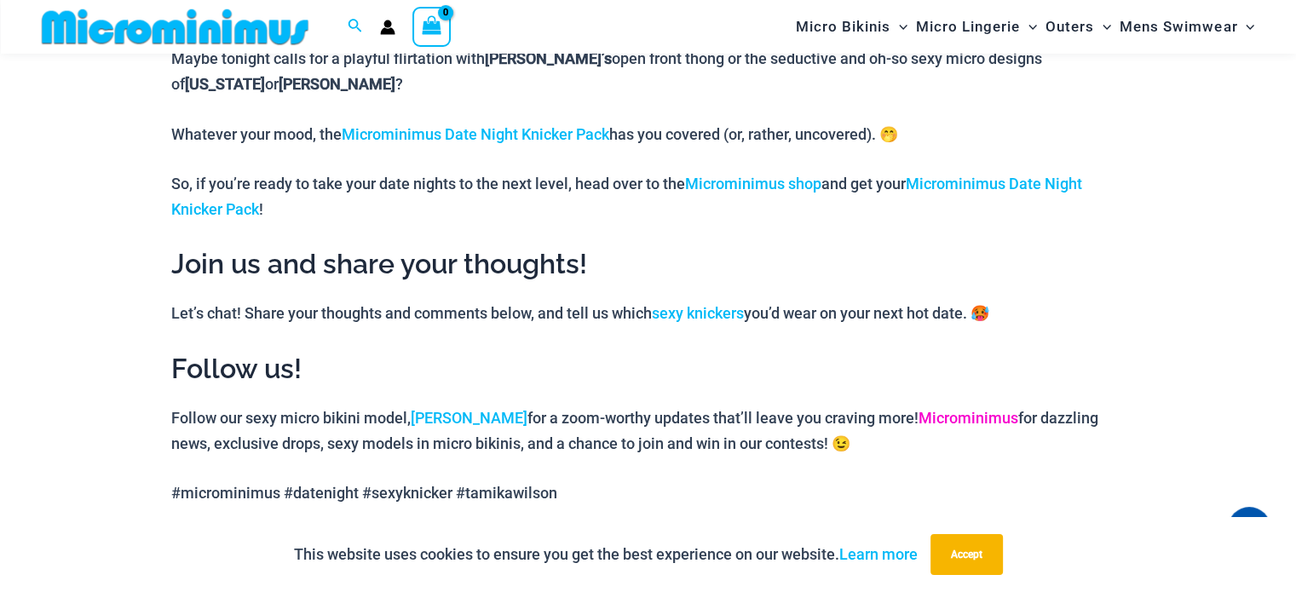
scroll to position [1434, 0]
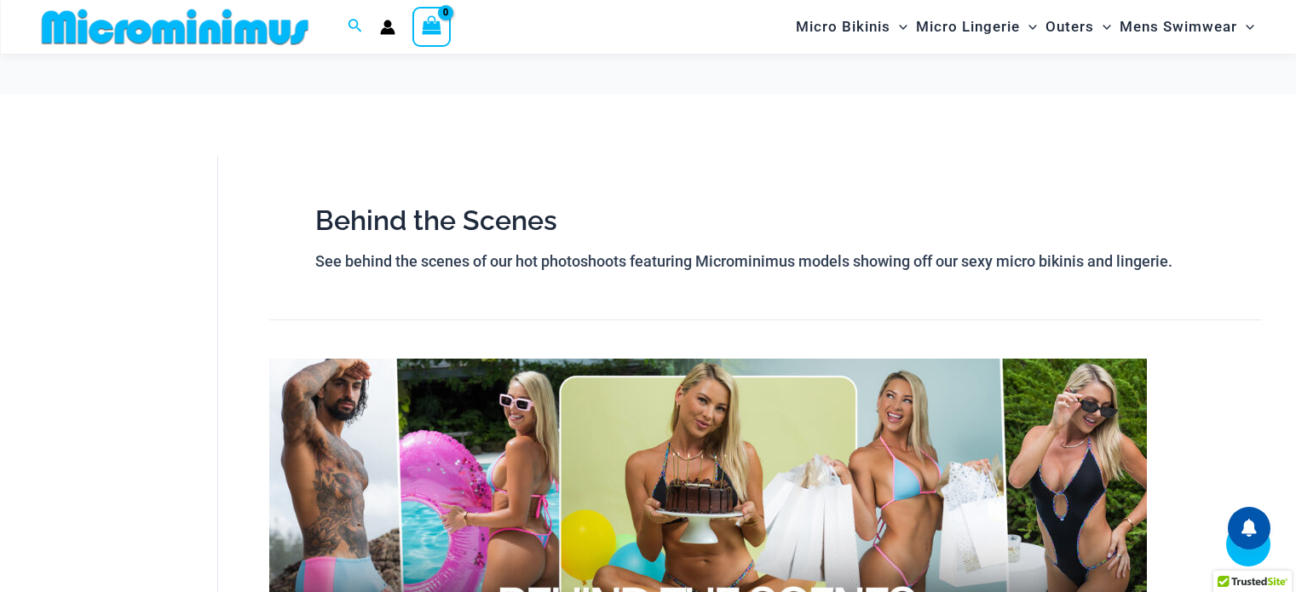
scroll to position [19159, 0]
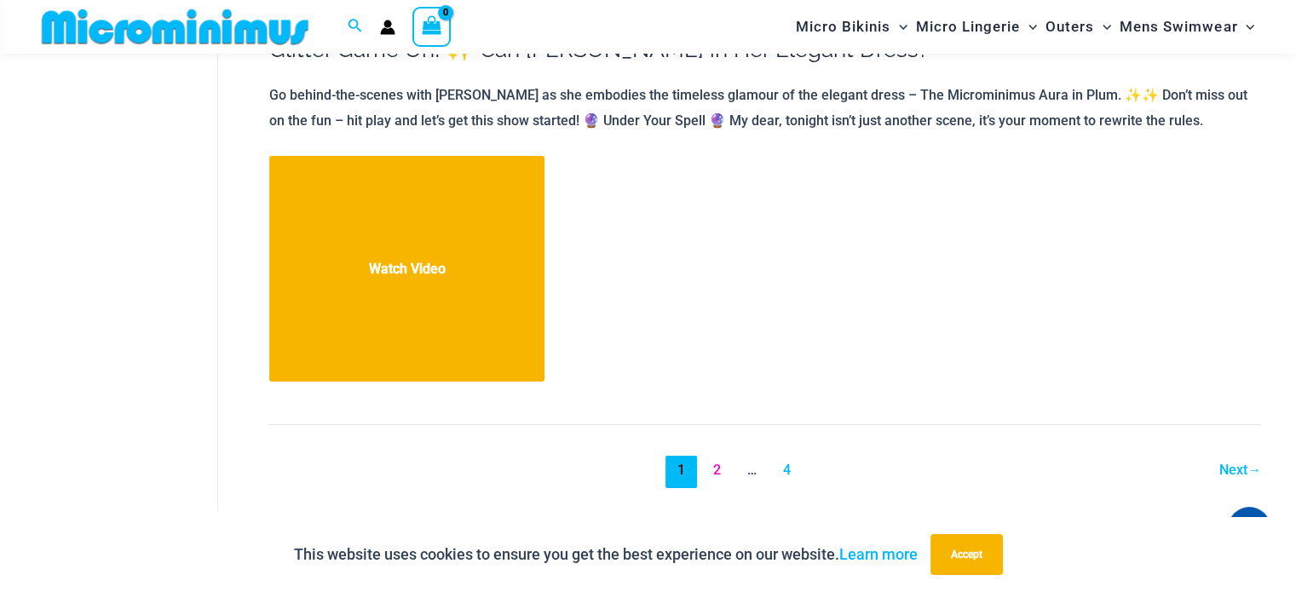
click at [719, 456] on link "2" at bounding box center [716, 472] width 32 height 32
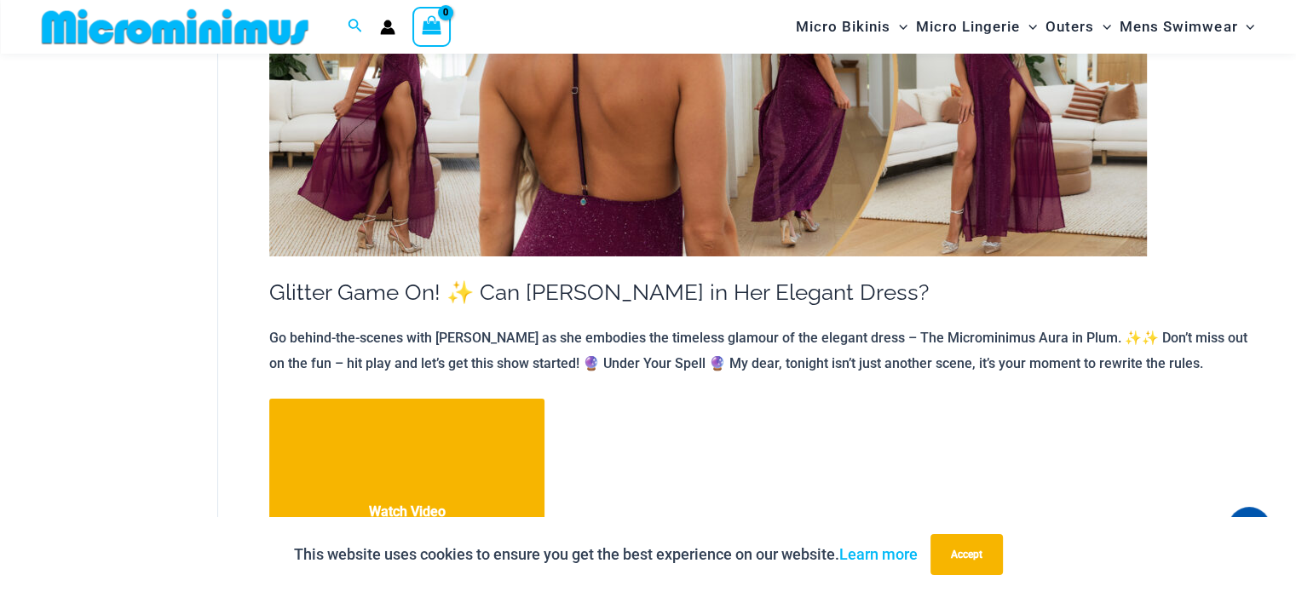
scroll to position [19058, 0]
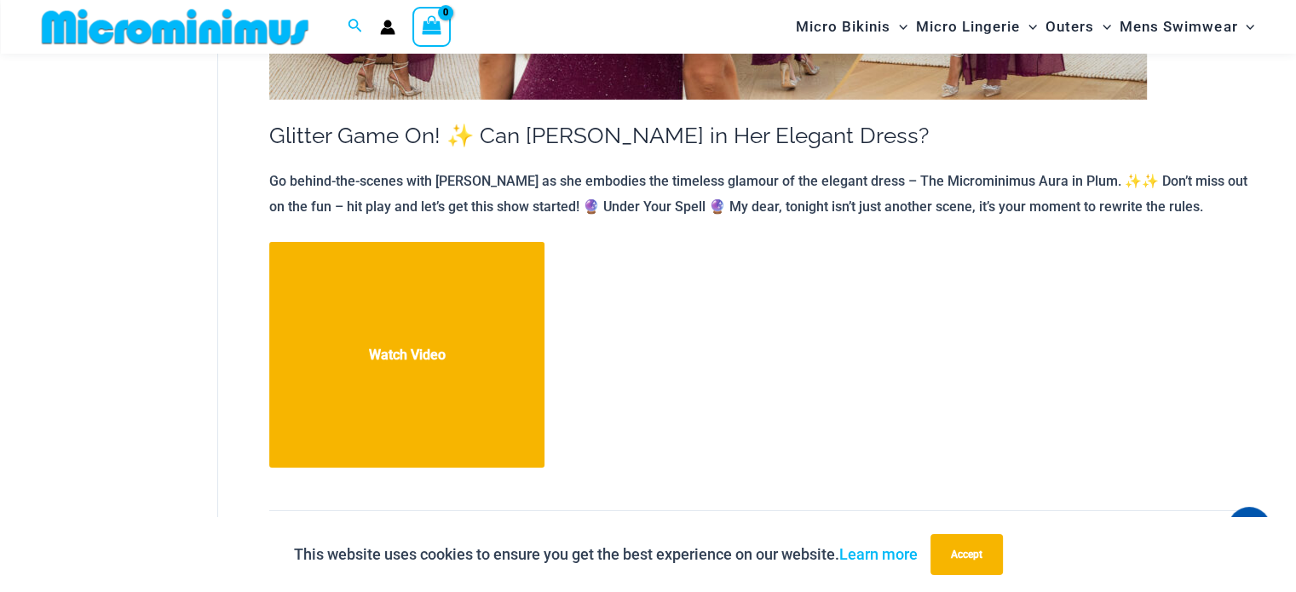
click at [1246, 542] on link "Next →" at bounding box center [1230, 558] width 62 height 32
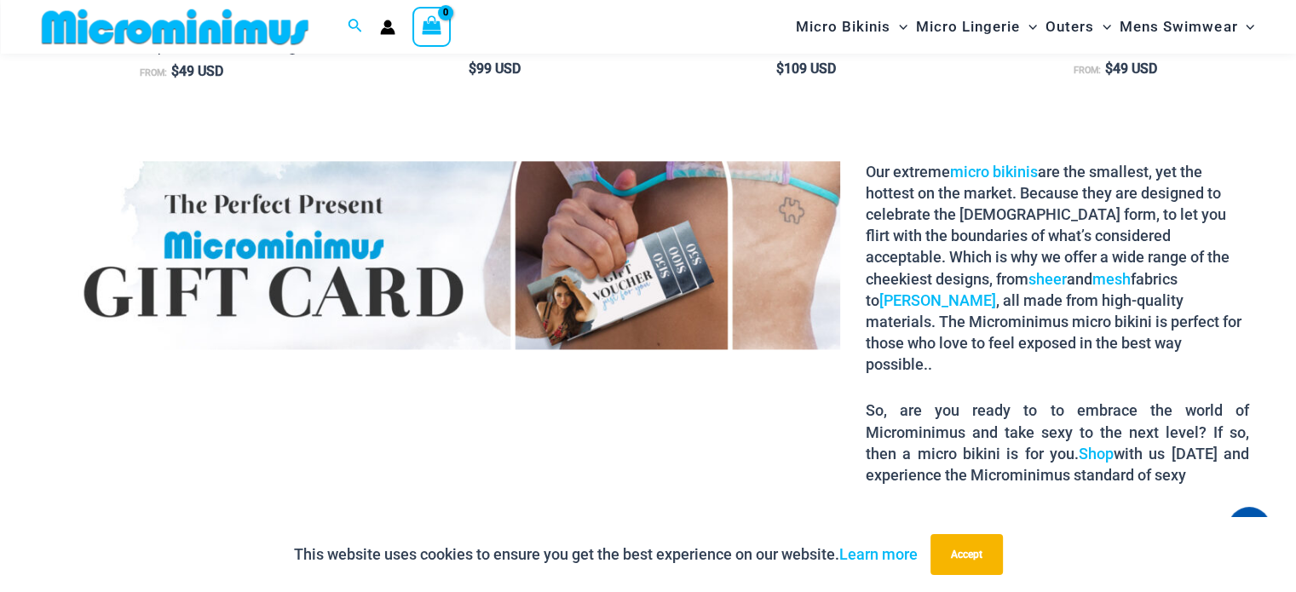
scroll to position [2543, 0]
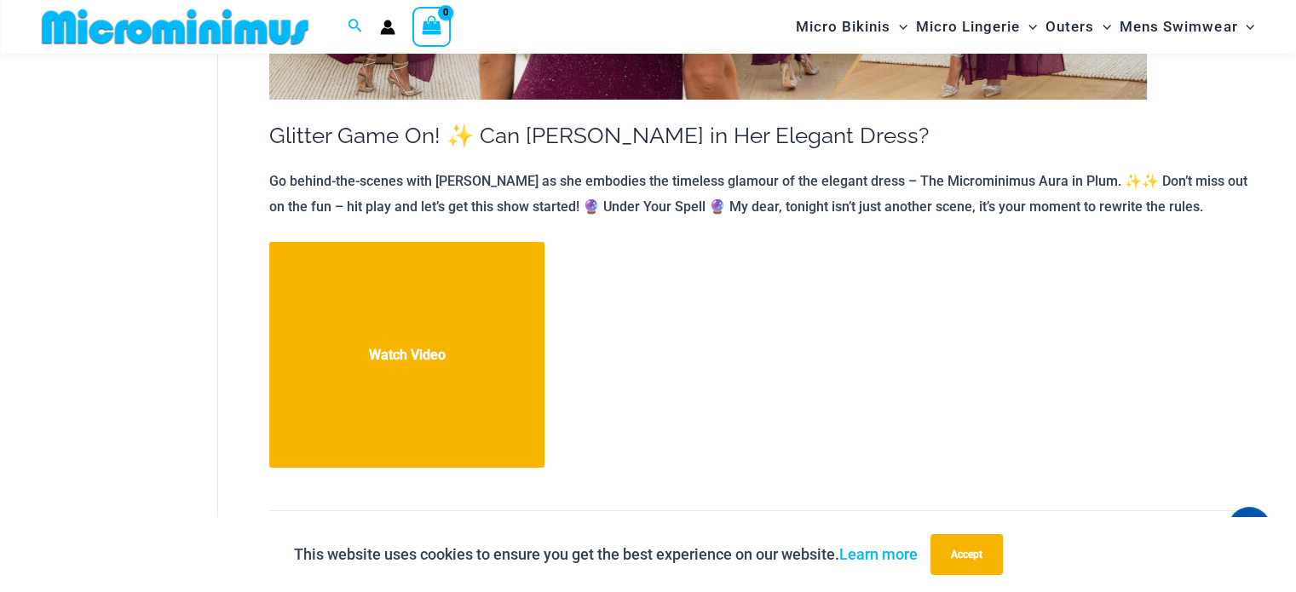
scroll to position [19058, 0]
click at [787, 542] on link "4" at bounding box center [787, 558] width 32 height 32
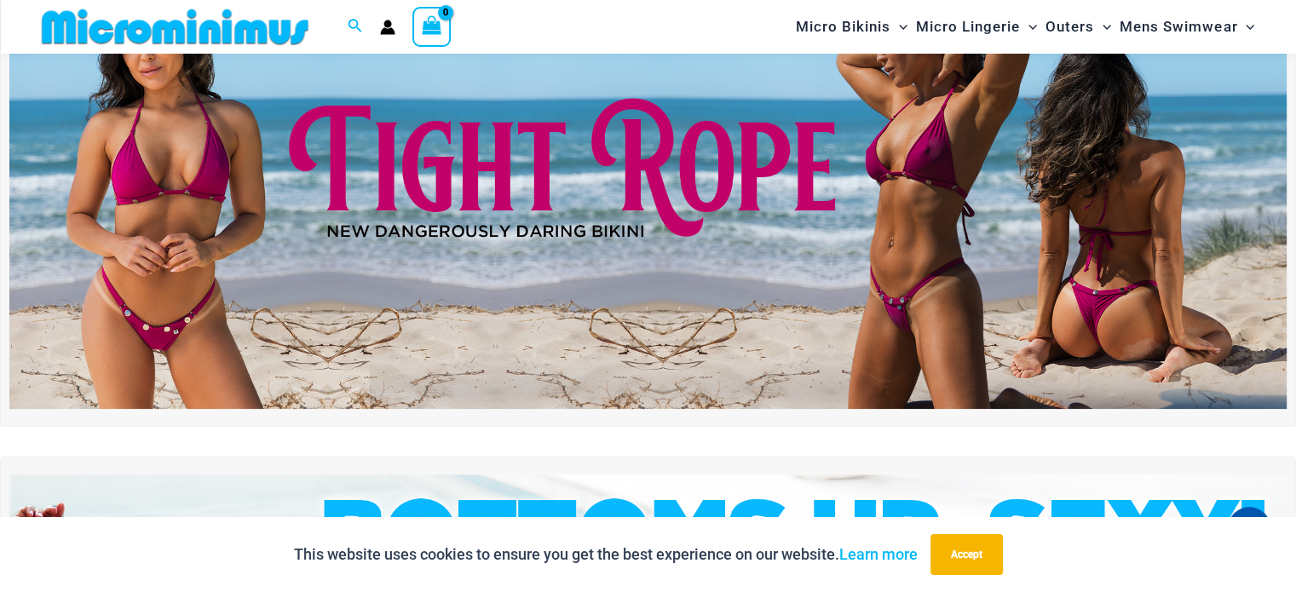
scroll to position [156, 0]
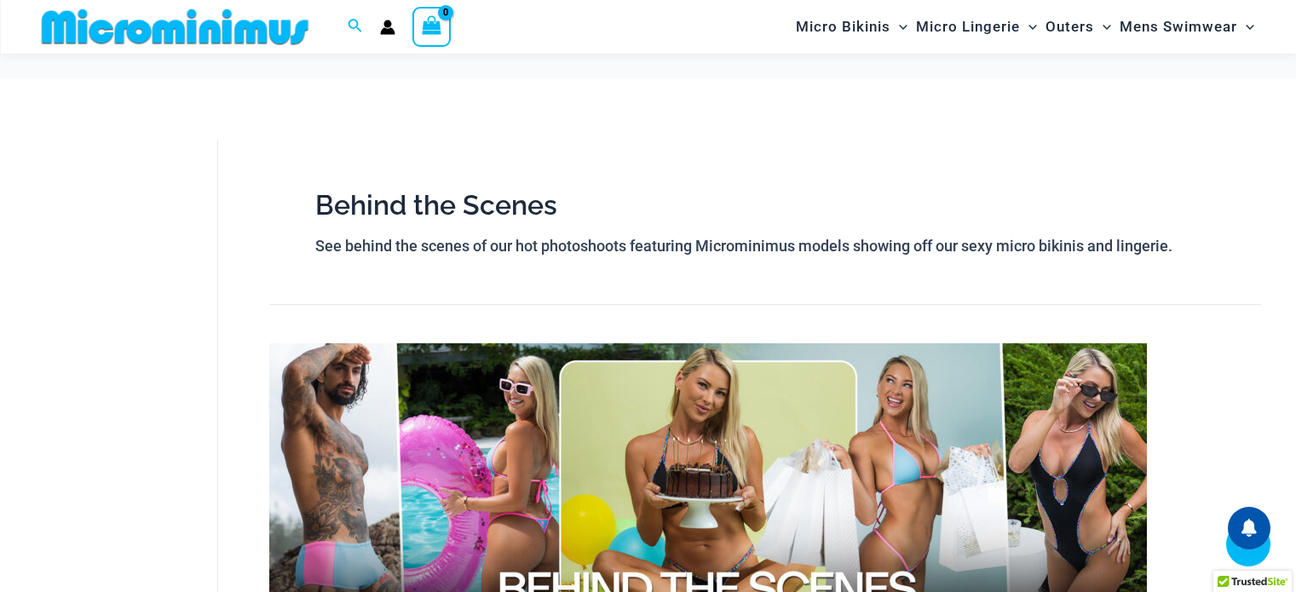
scroll to position [19058, 0]
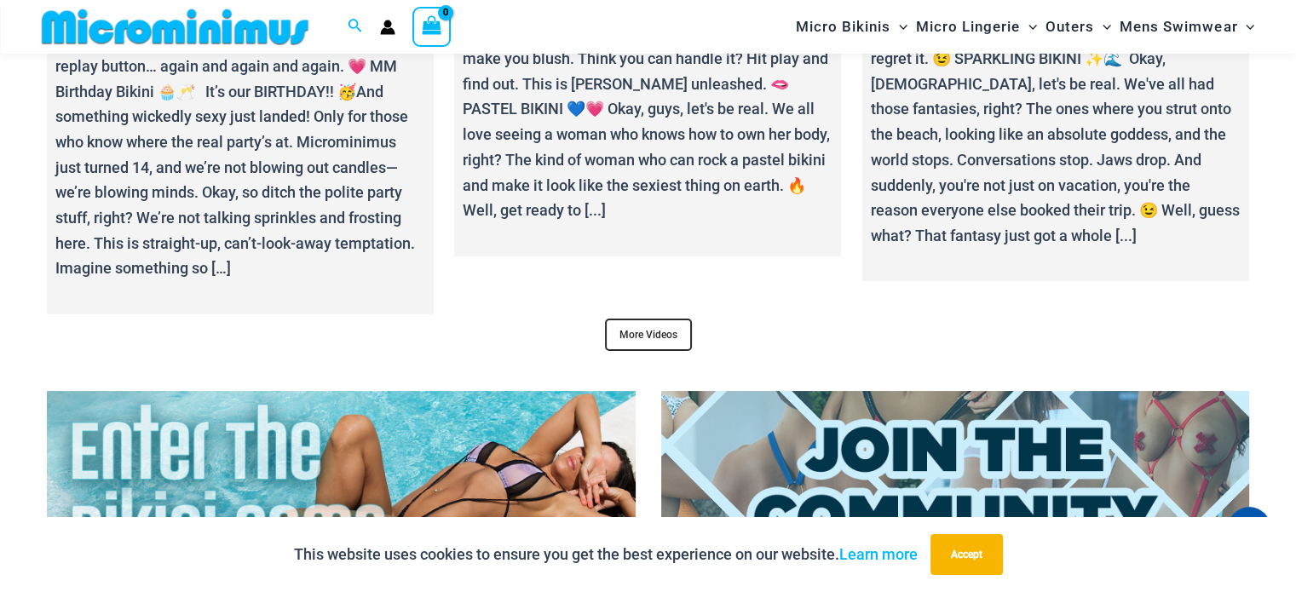
scroll to position [6632, 0]
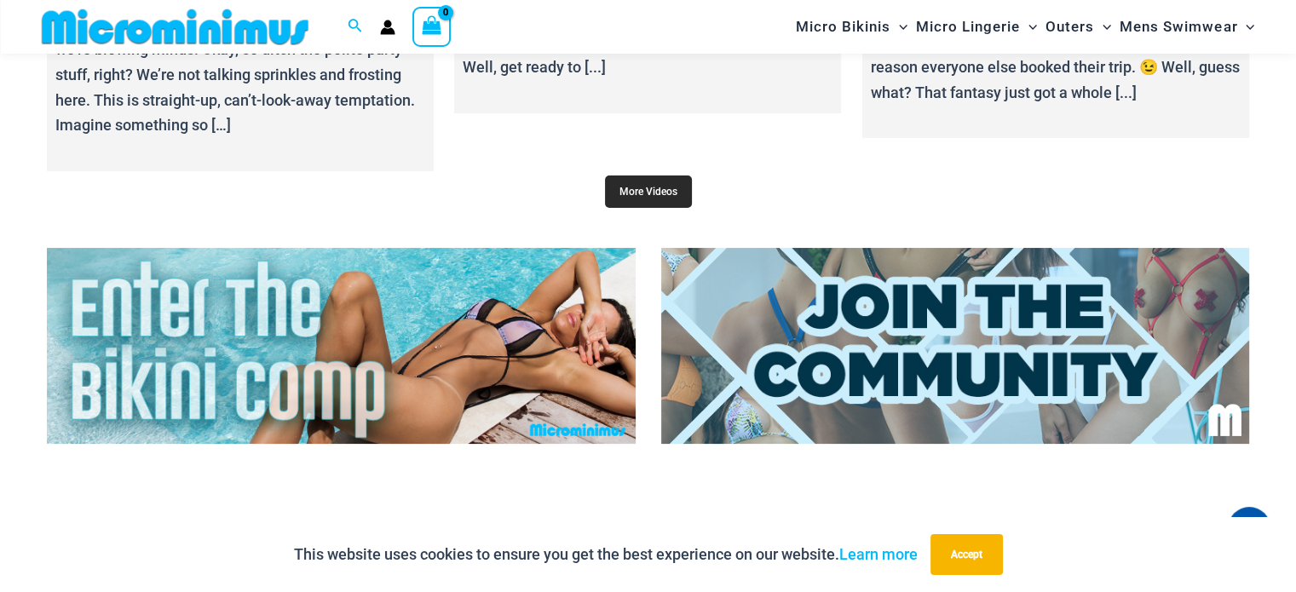
click at [621, 182] on link "More Videos" at bounding box center [648, 192] width 87 height 32
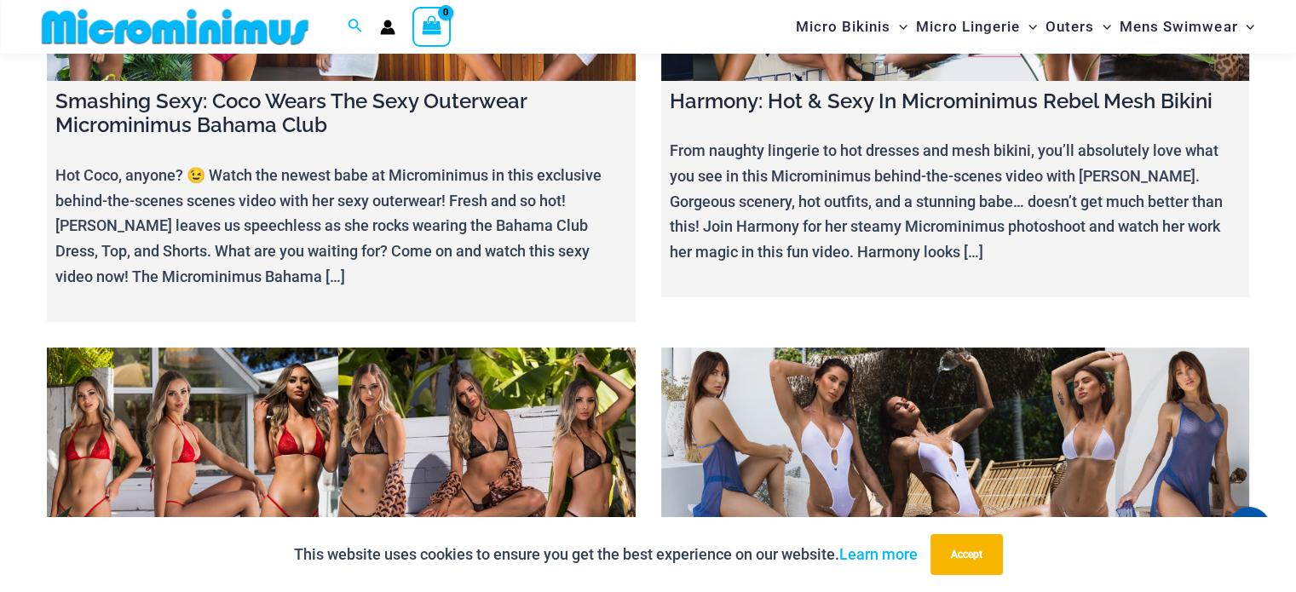
scroll to position [19778, 0]
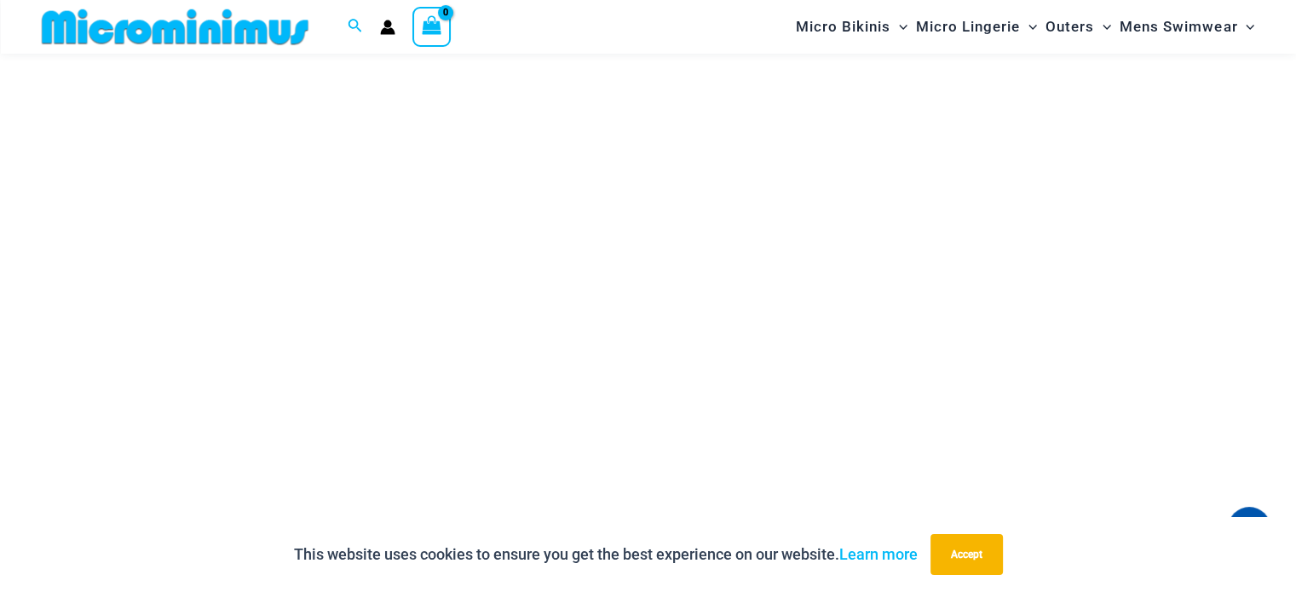
scroll to position [156, 0]
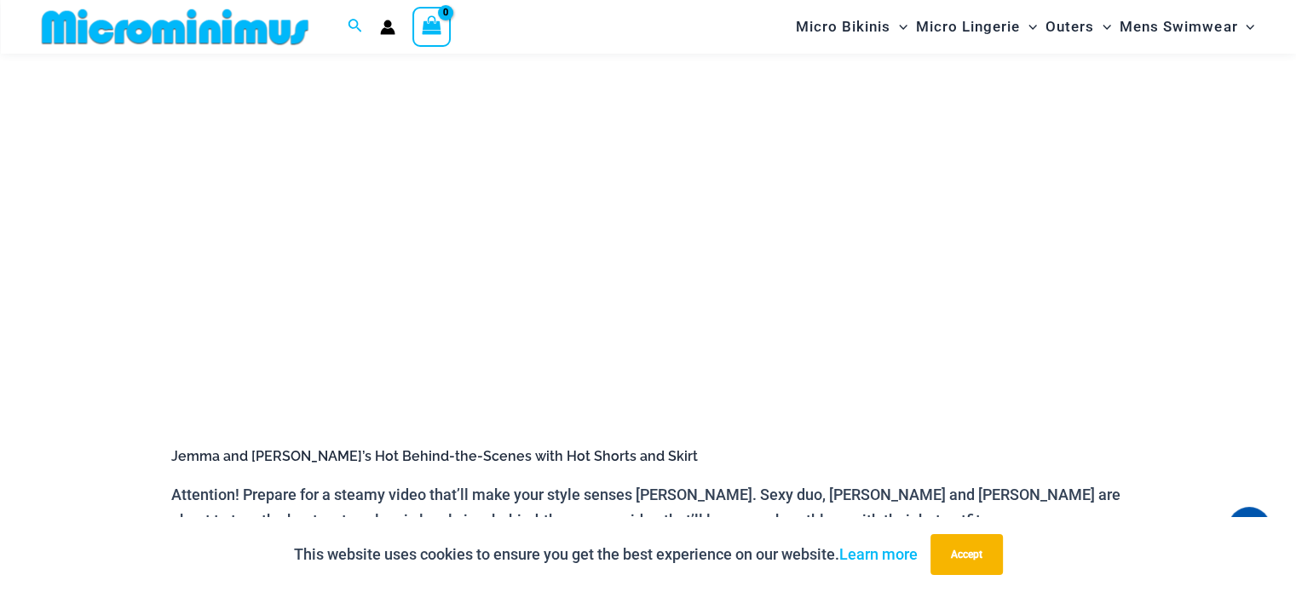
scroll to position [156, 0]
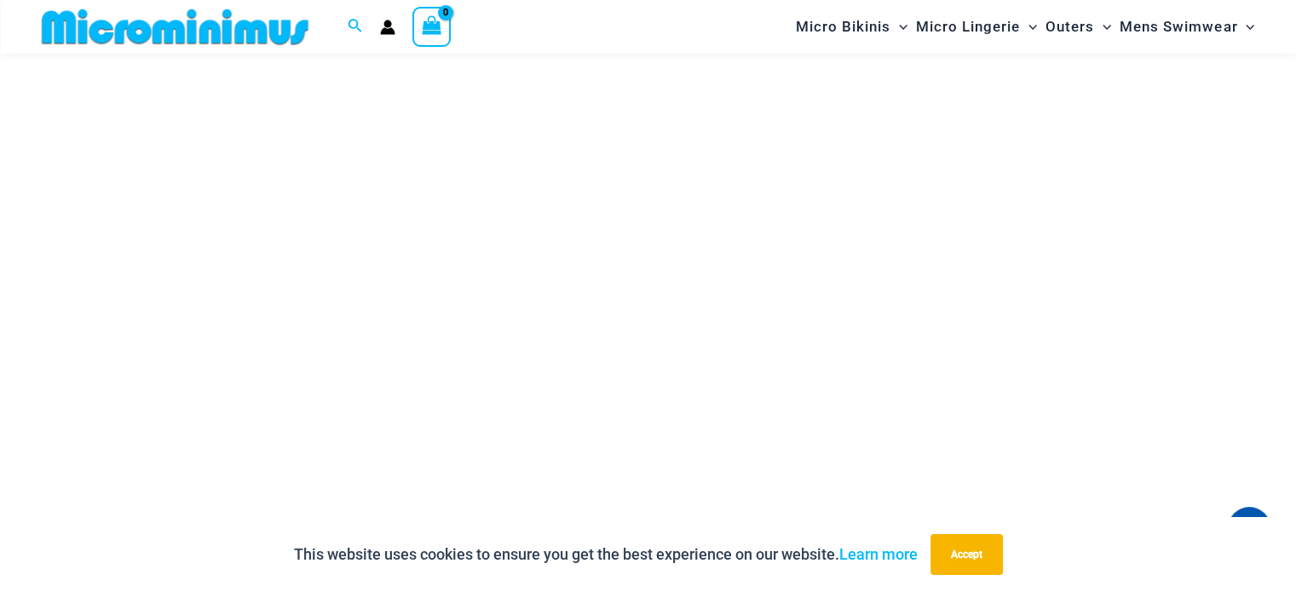
scroll to position [156, 0]
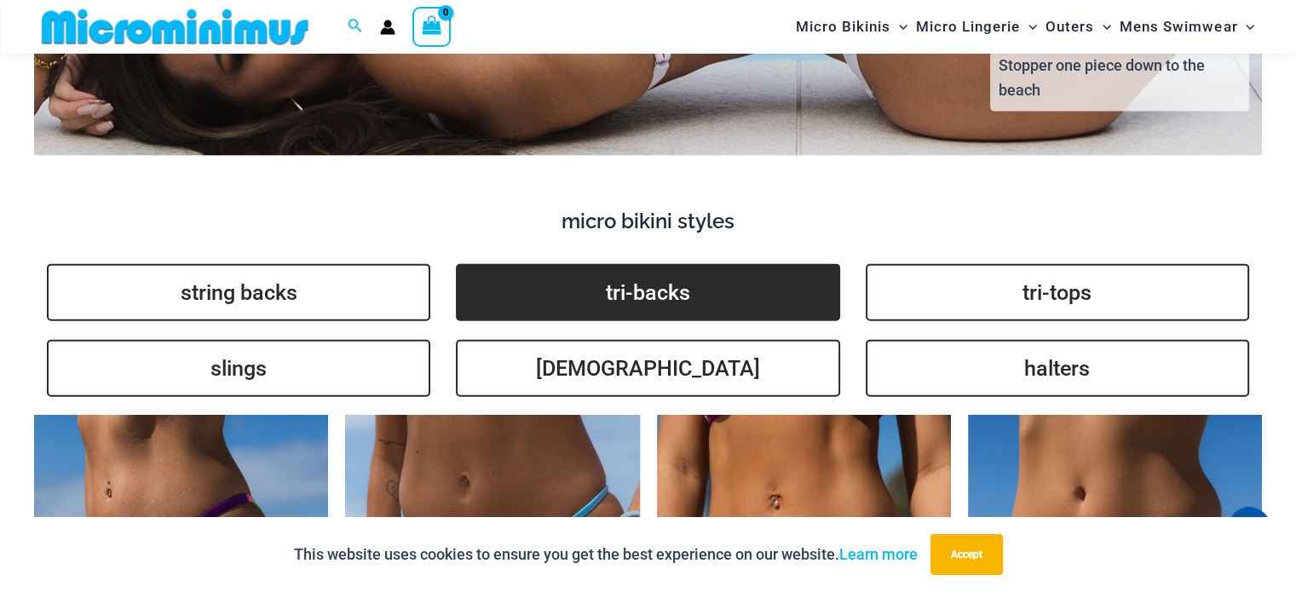
scroll to position [3820, 0]
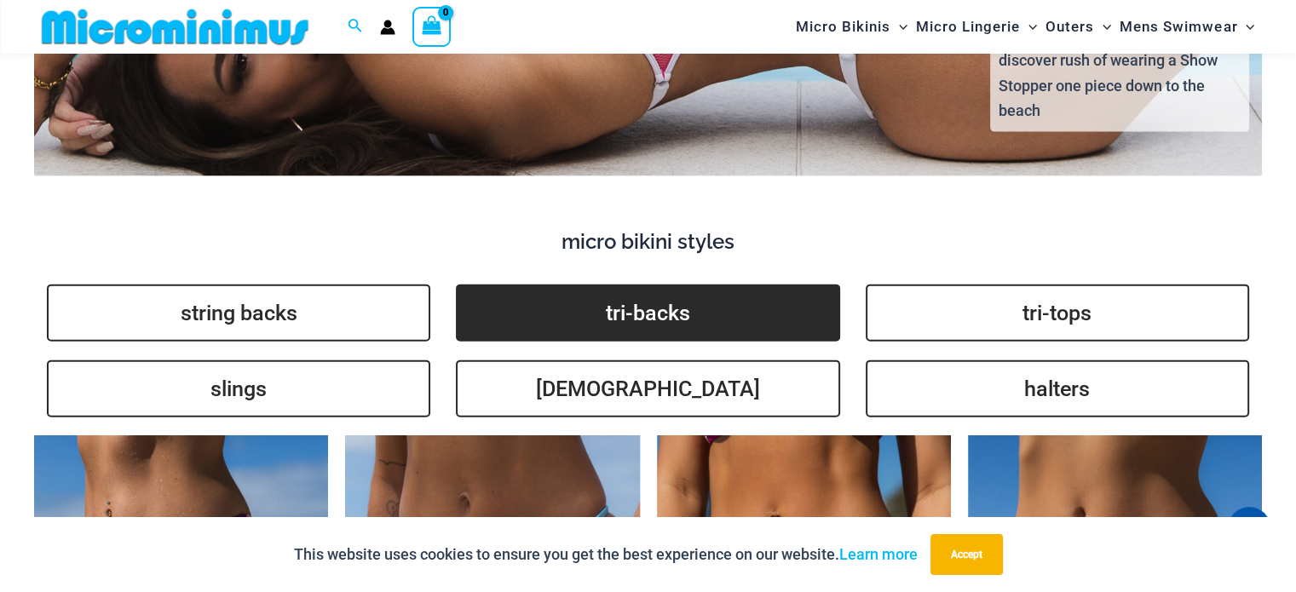
click at [679, 285] on link "tri-backs" at bounding box center [647, 313] width 383 height 57
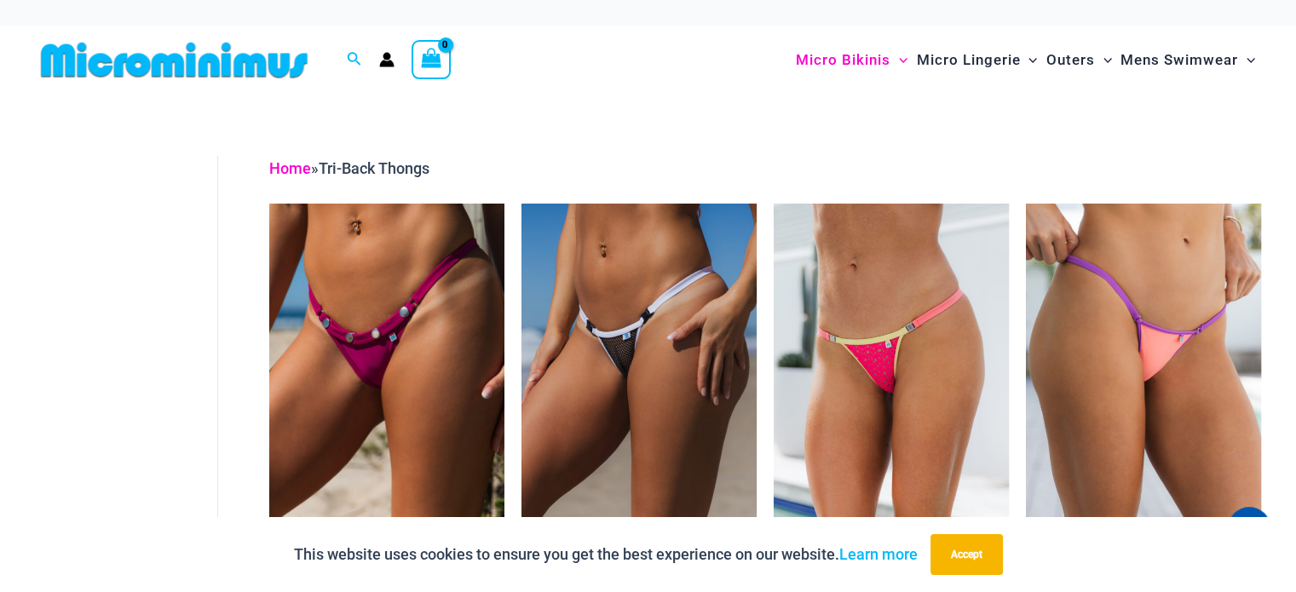
click at [293, 163] on link "Home" at bounding box center [290, 168] width 42 height 18
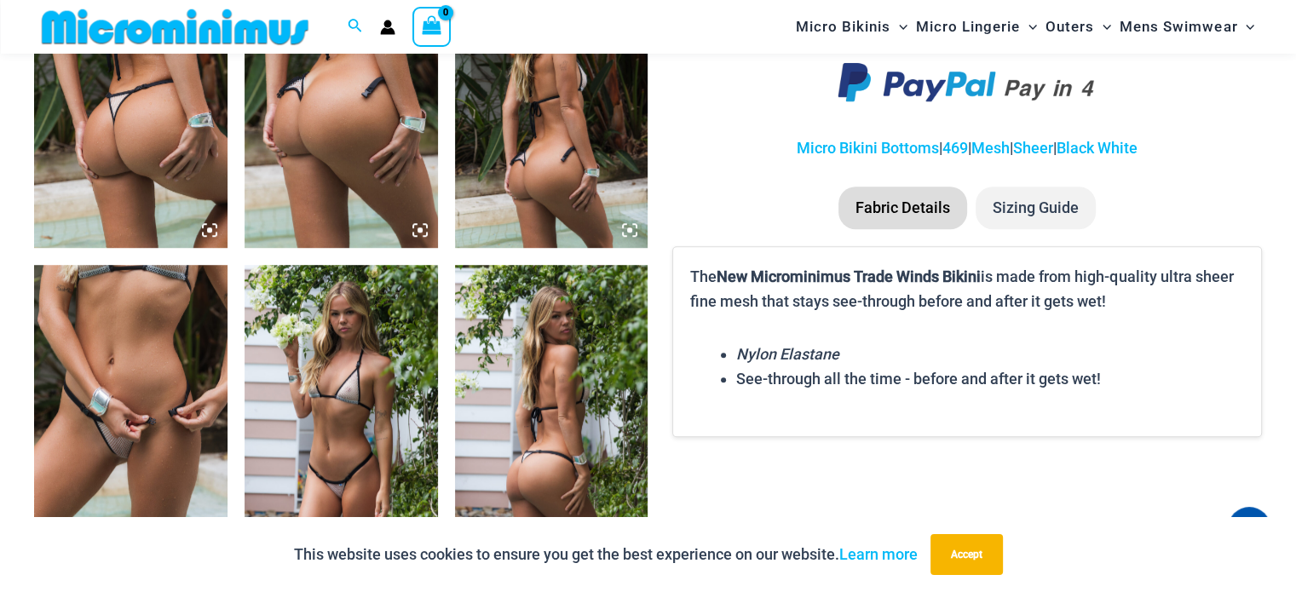
scroll to position [1363, 0]
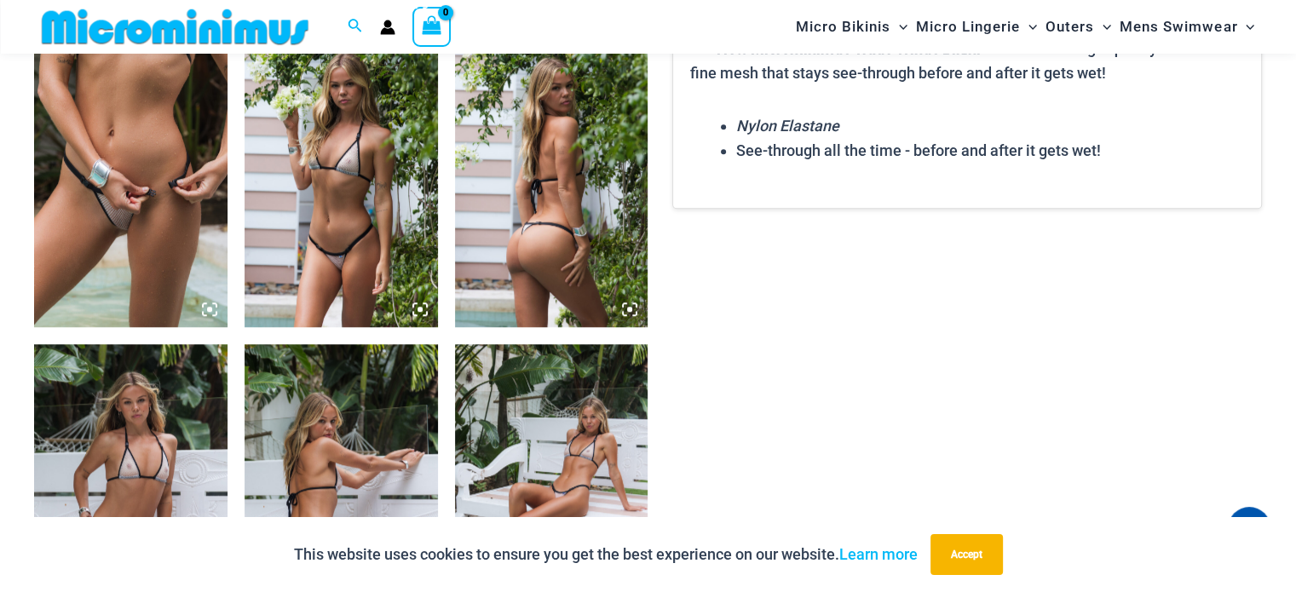
click at [321, 148] on img at bounding box center [341, 182] width 193 height 290
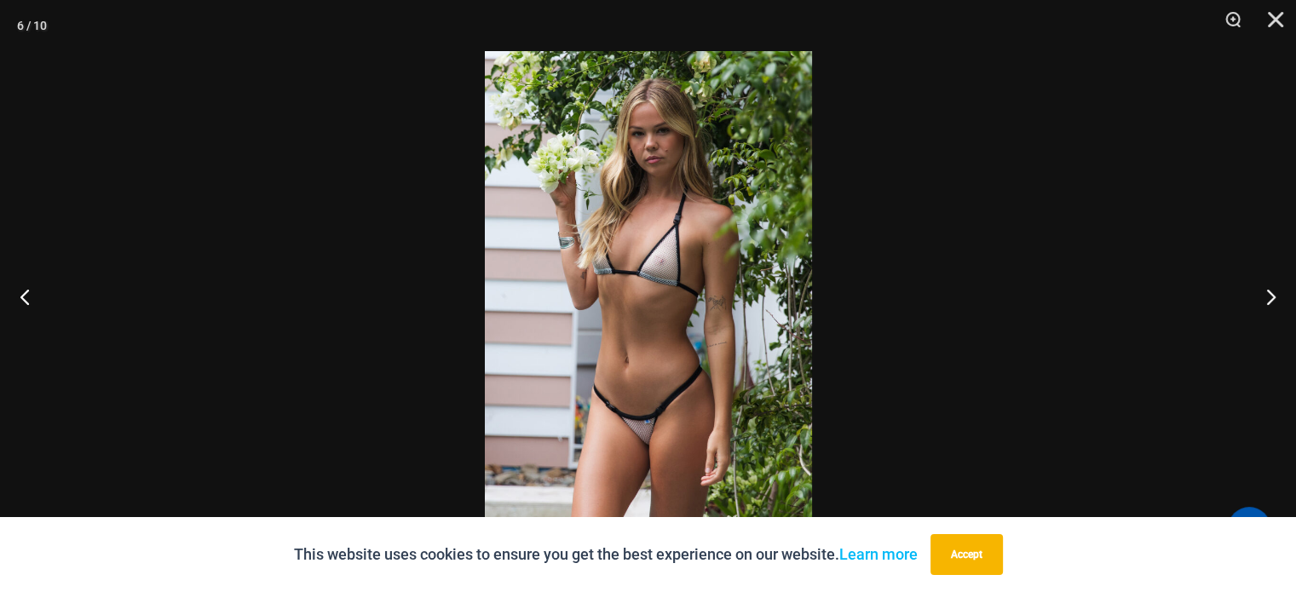
click at [598, 150] on img at bounding box center [648, 296] width 327 height 490
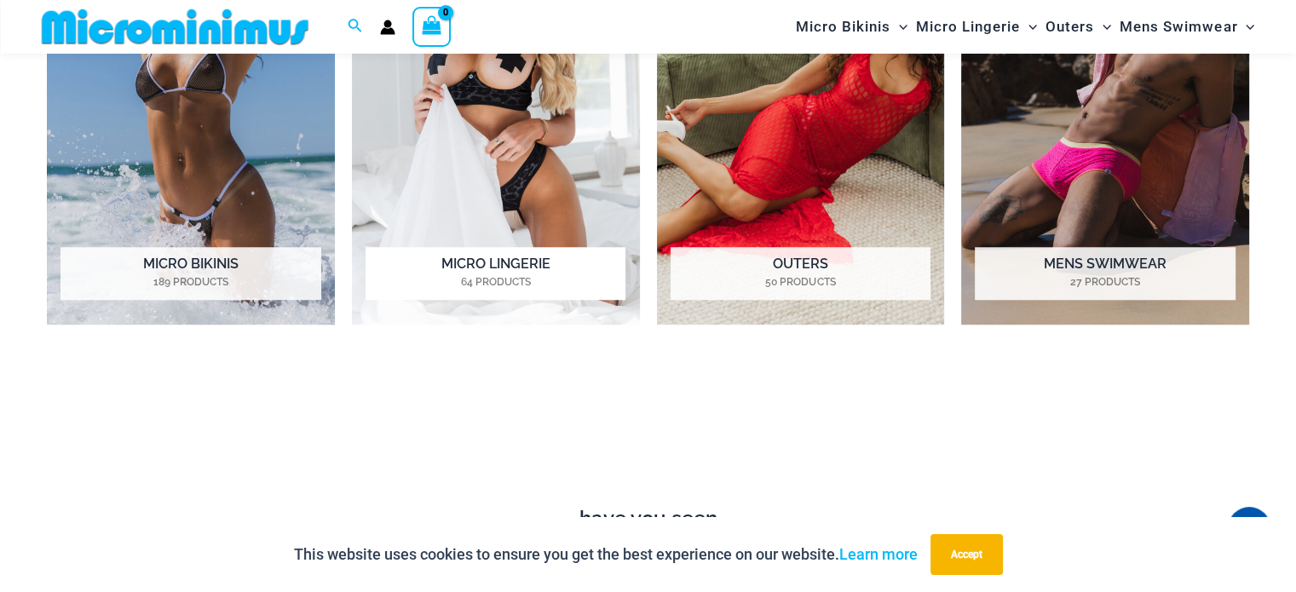
scroll to position [1433, 0]
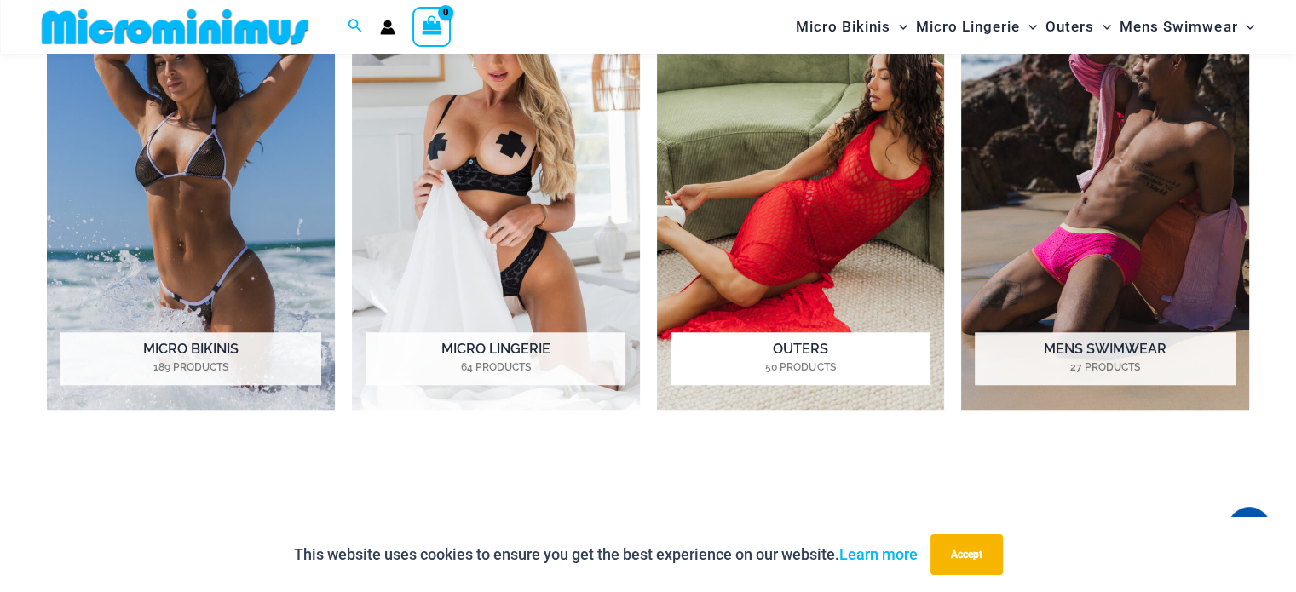
click at [785, 344] on h2 "Outers 50 Products" at bounding box center [801, 358] width 260 height 53
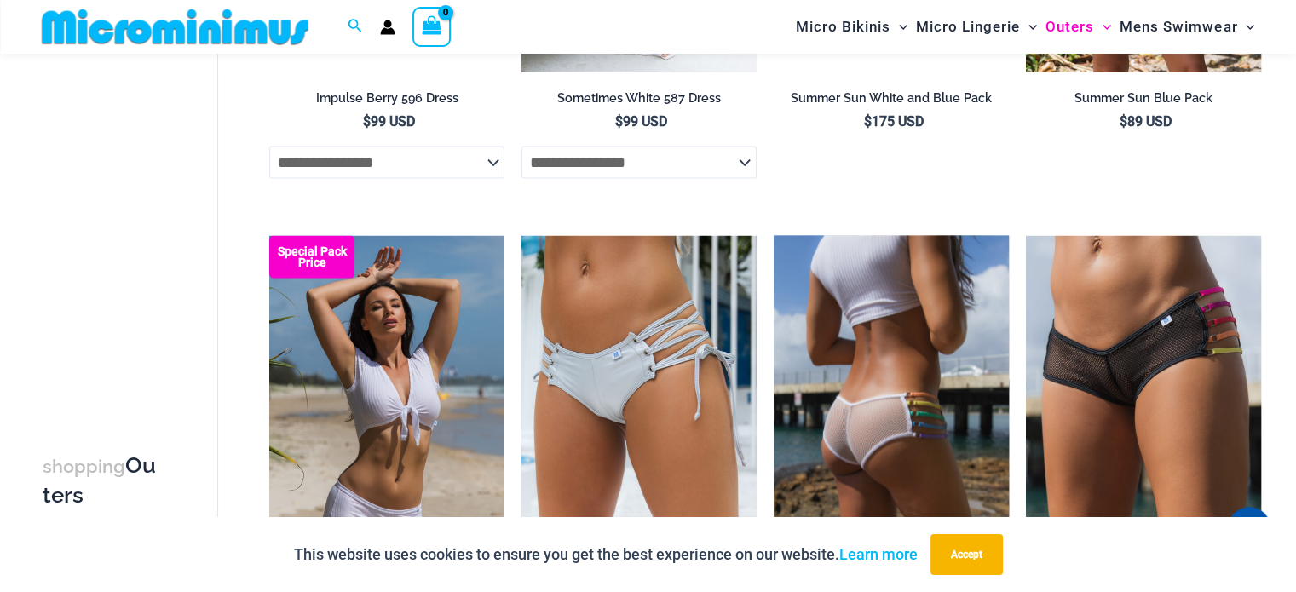
scroll to position [4175, 0]
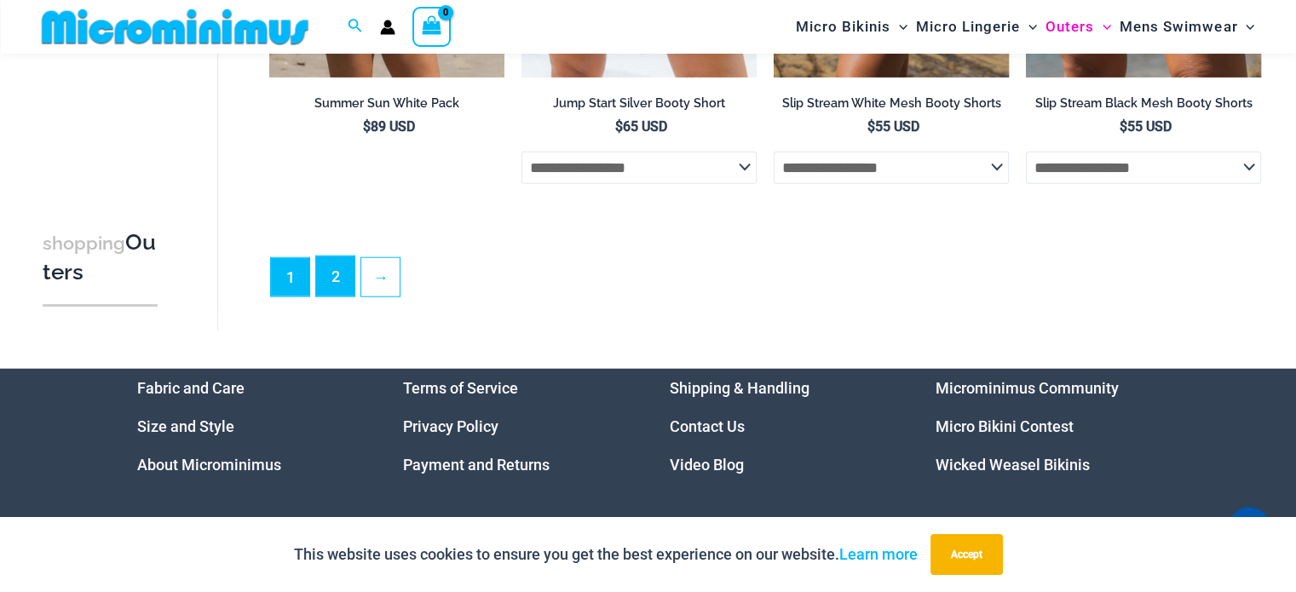
click at [343, 297] on link "2" at bounding box center [335, 277] width 38 height 40
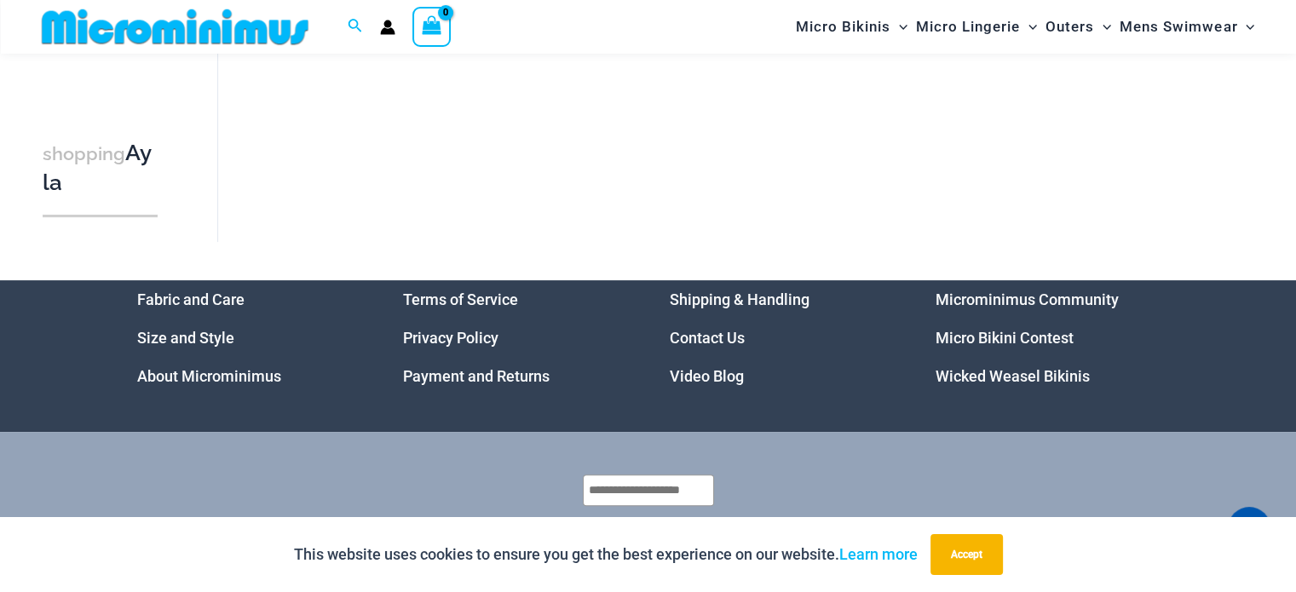
scroll to position [412, 0]
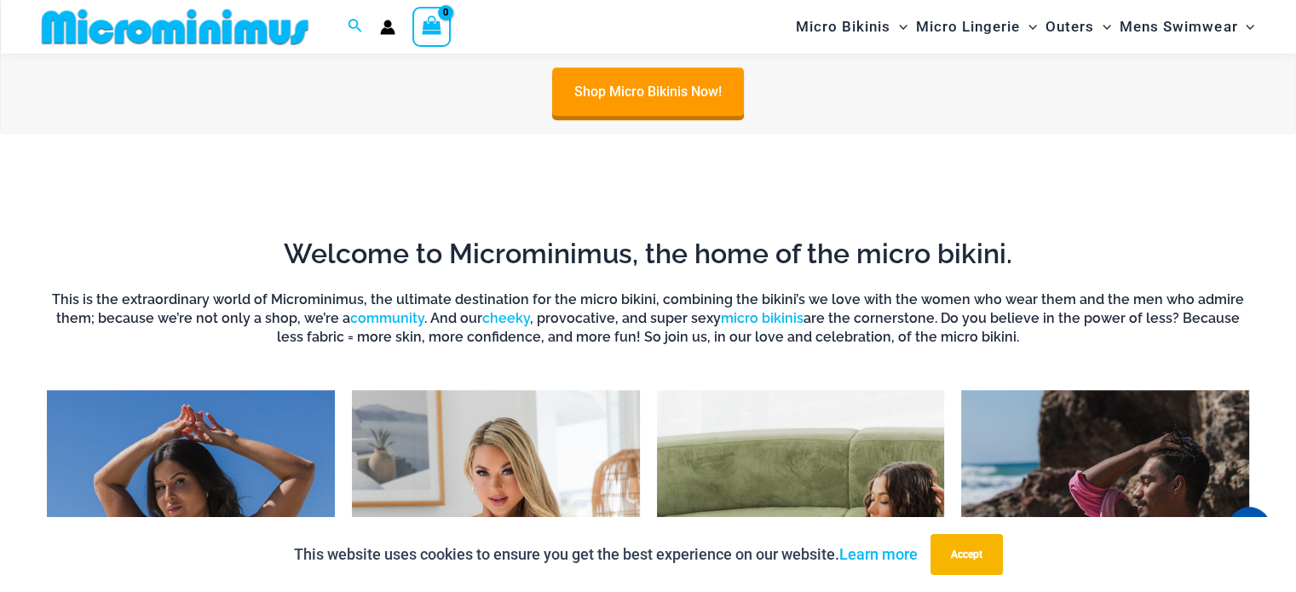
scroll to position [1265, 0]
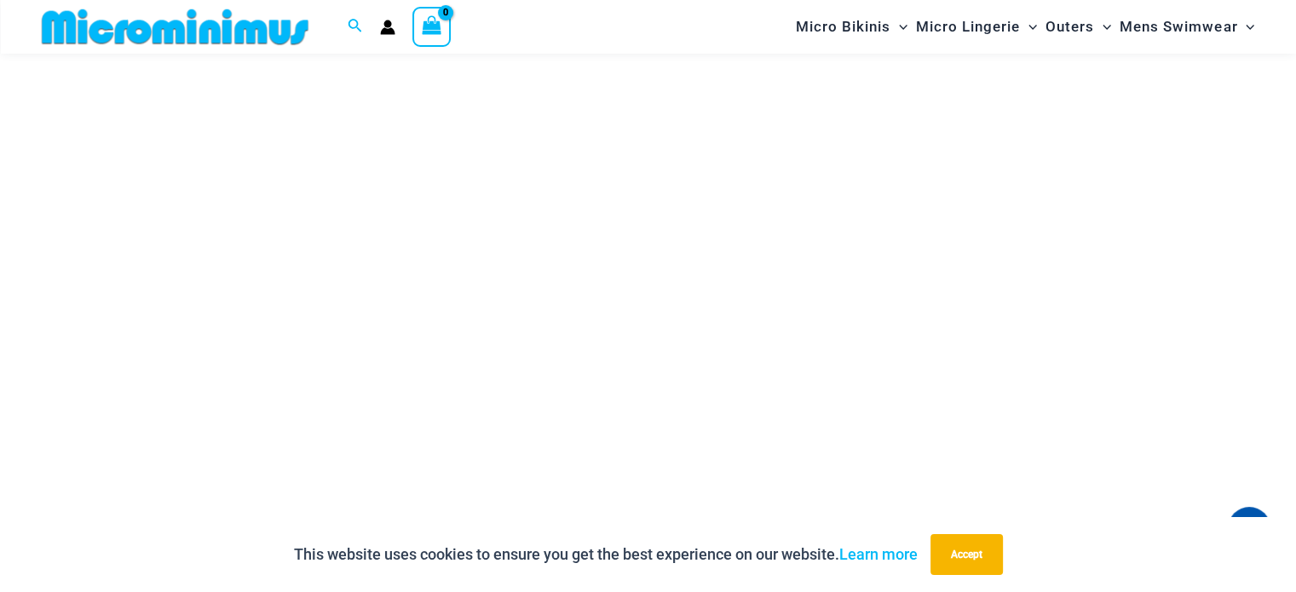
scroll to position [241, 0]
